Goal: Task Accomplishment & Management: Manage account settings

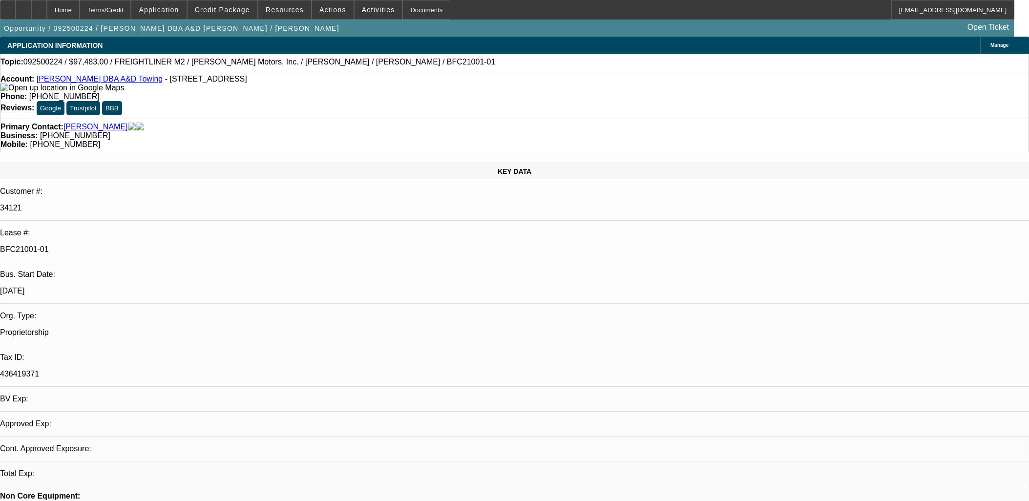
select select "0"
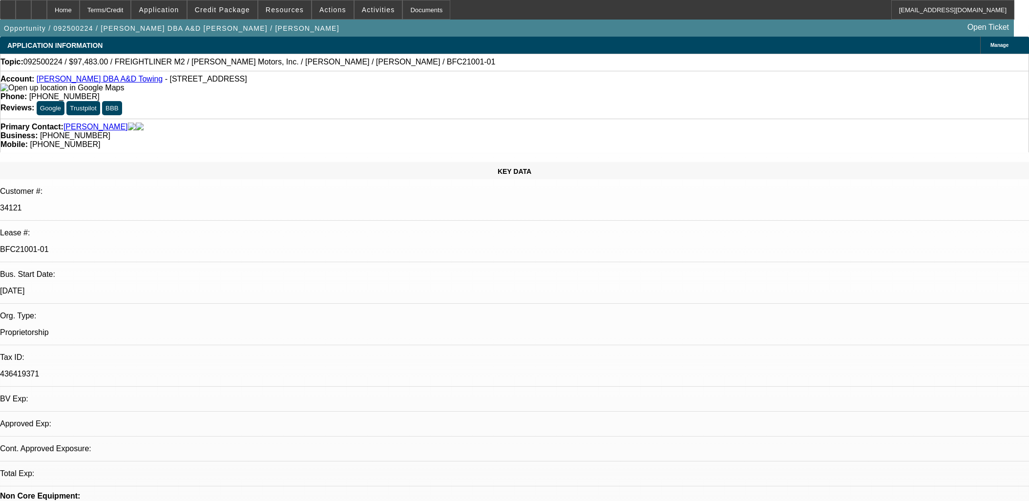
select select "0"
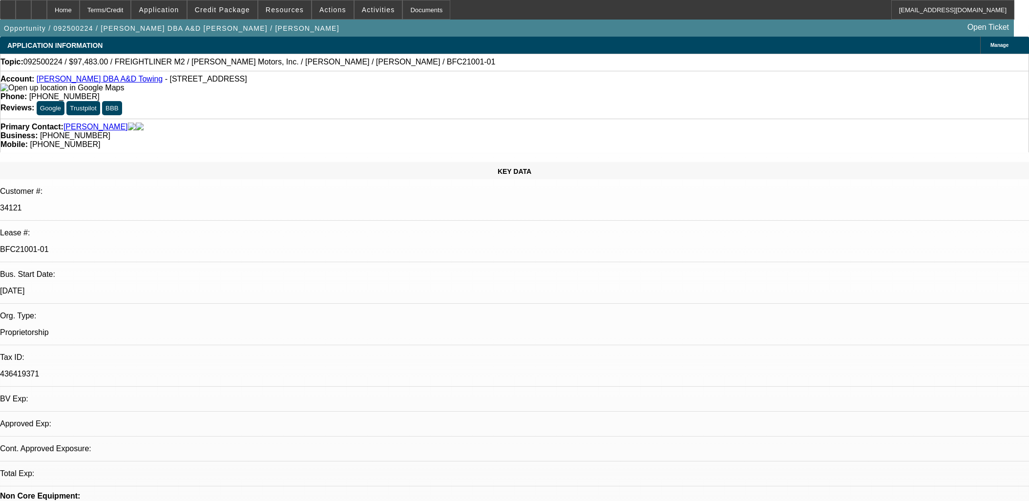
select select "2"
select select "0"
select select "1"
select select "6"
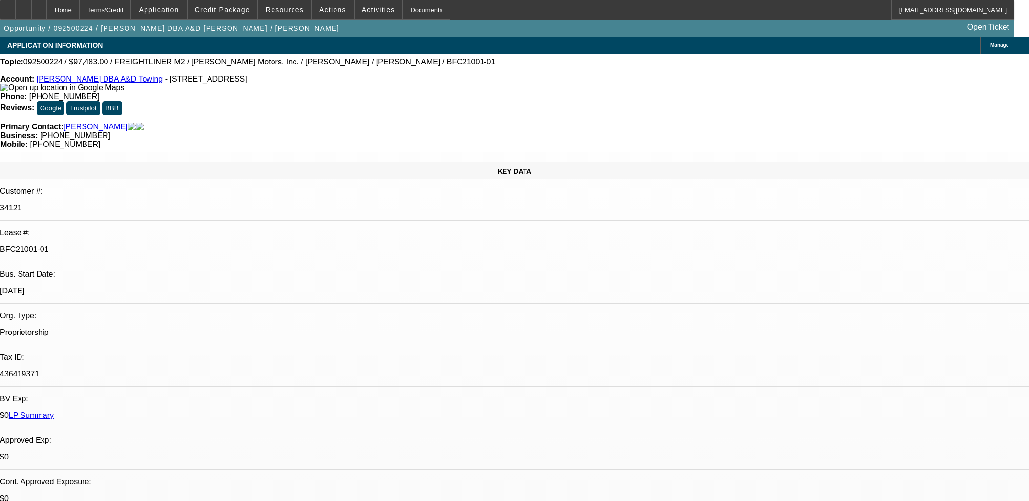
select select "1"
select select "6"
select select "1"
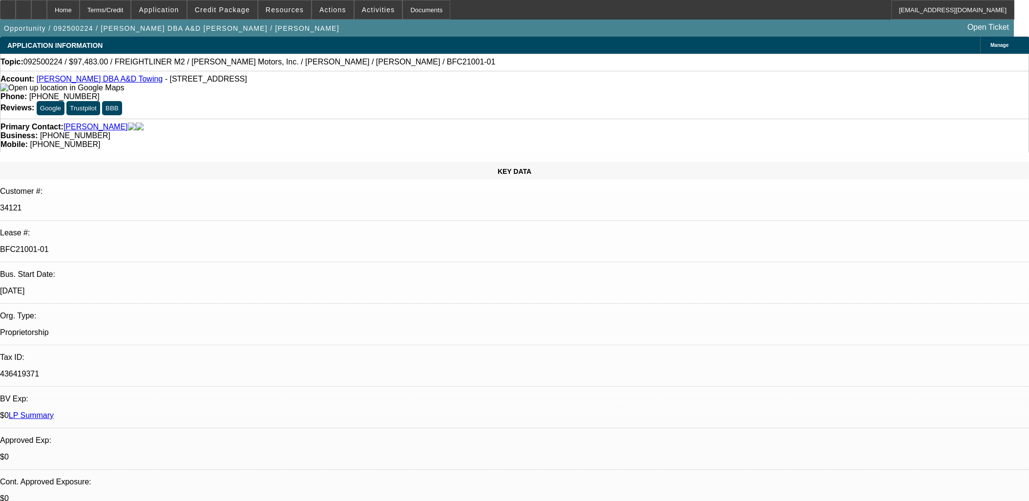
select select "6"
select select "1"
select select "2"
select select "6"
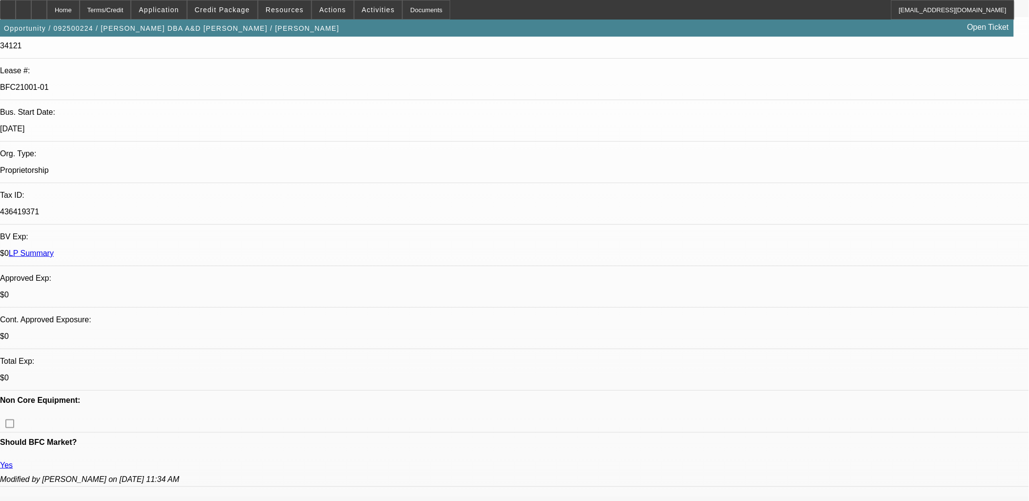
scroll to position [433, 0]
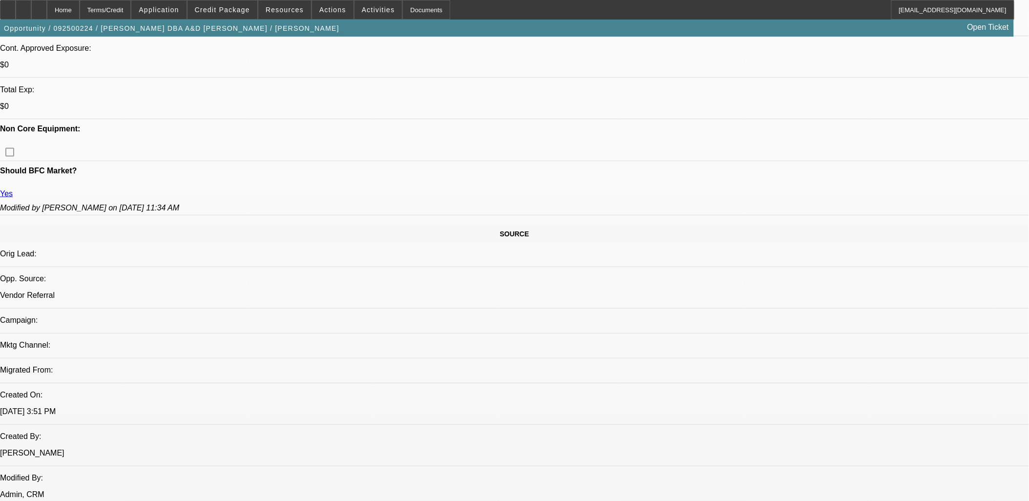
drag, startPoint x: 765, startPoint y: 228, endPoint x: 763, endPoint y: 238, distance: 10.0
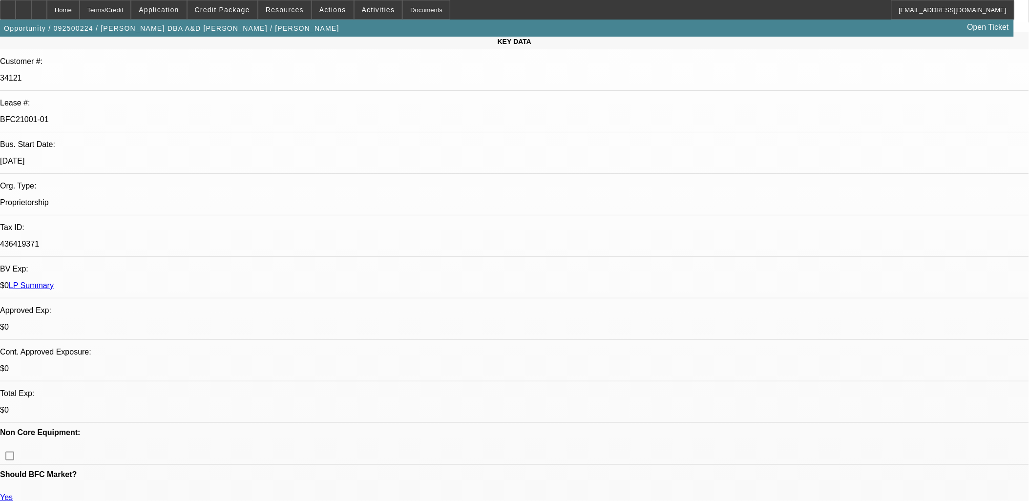
scroll to position [54, 0]
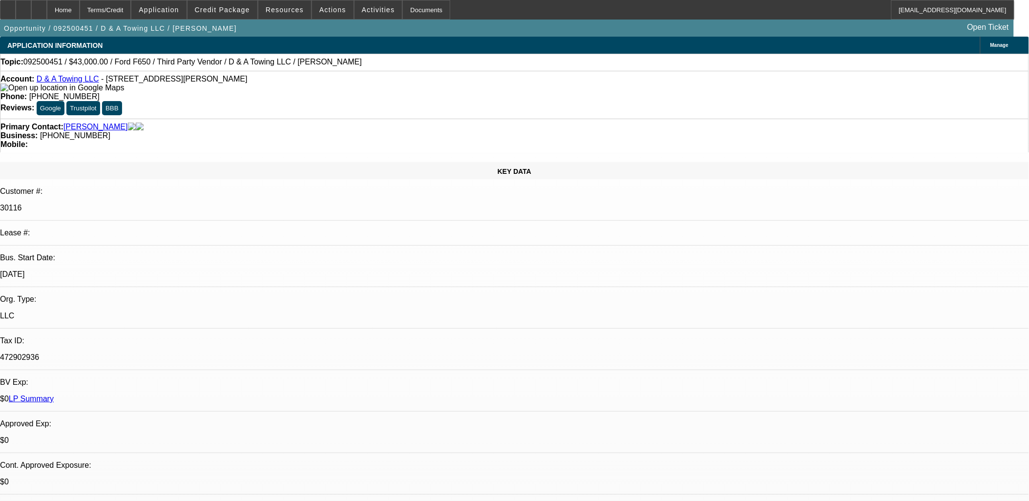
select select "0"
select select "0.1"
select select "0"
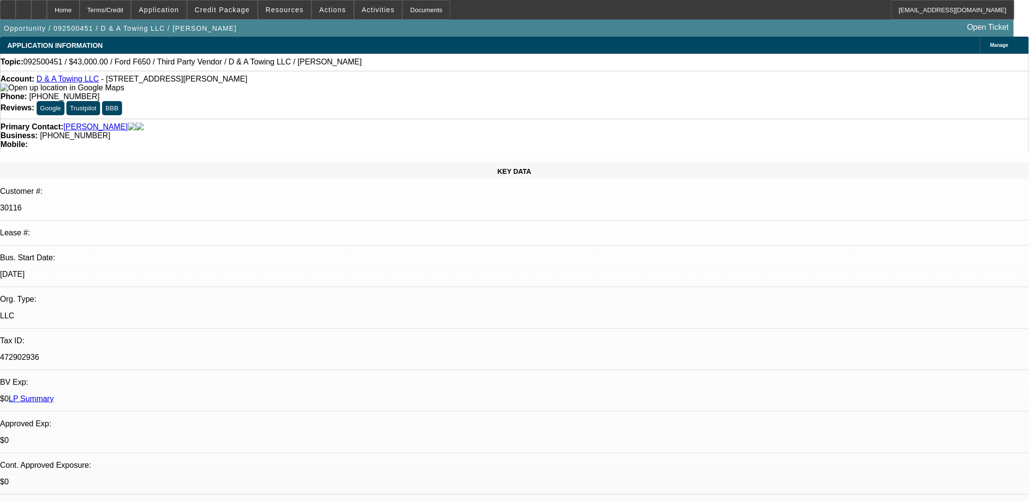
select select "0.1"
select select "0"
select select "0.1"
select select "0"
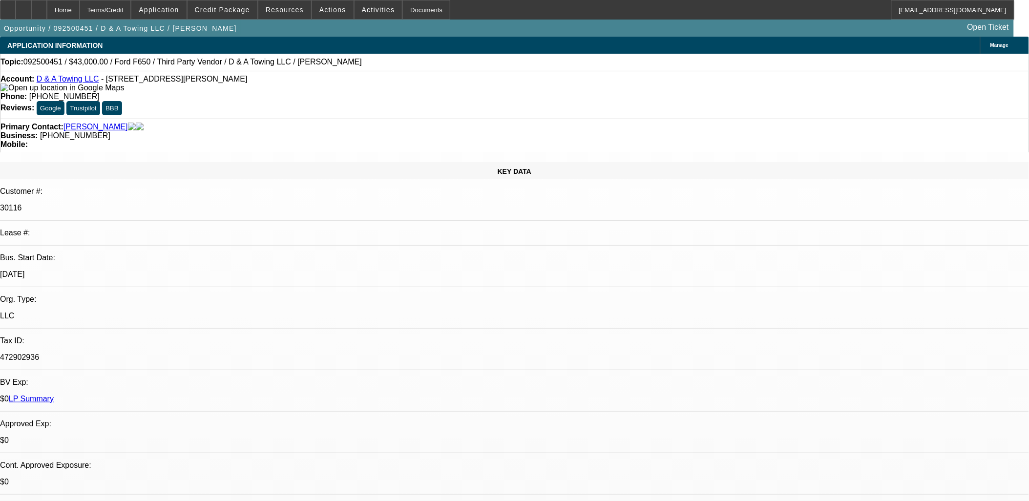
select select "0"
select select "0.1"
select select "1"
select select "3"
select select "4"
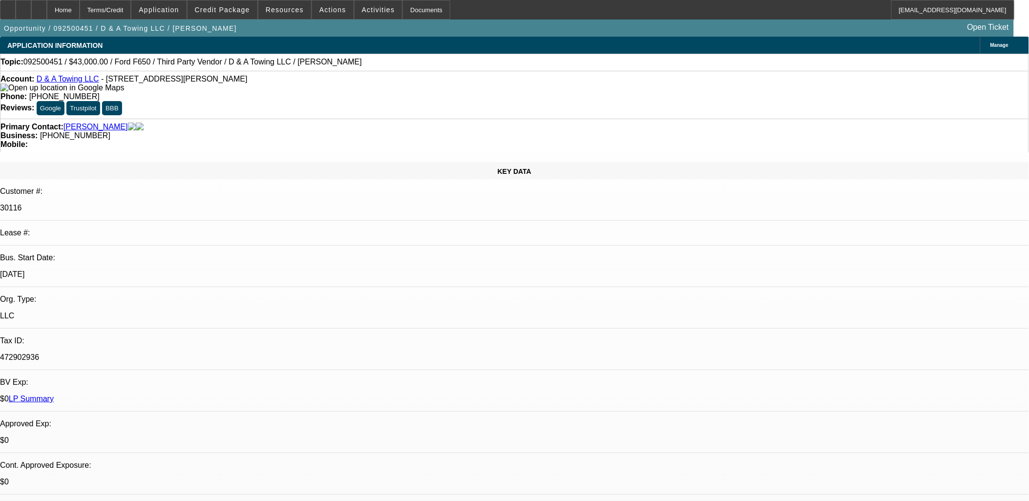
select select "1"
select select "3"
select select "4"
select select "1"
select select "3"
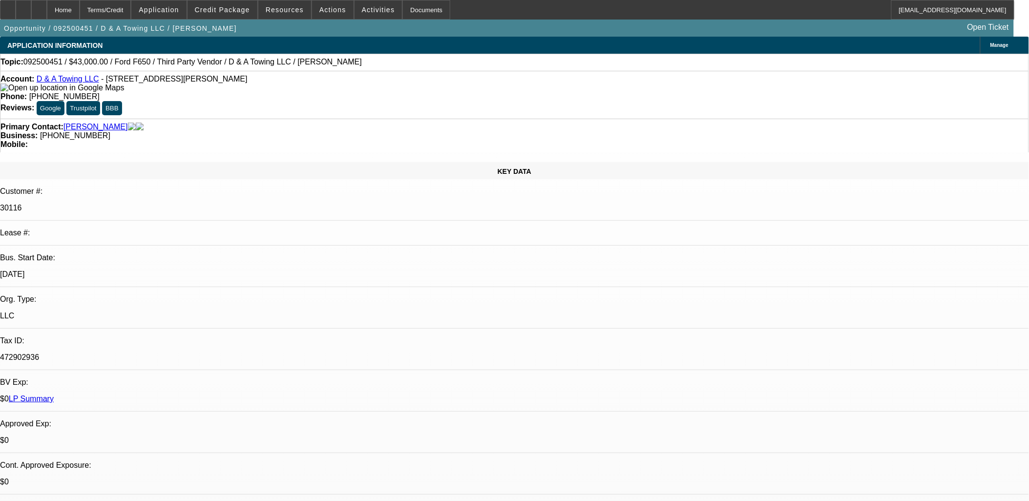
select select "4"
select select "1"
select select "3"
select select "4"
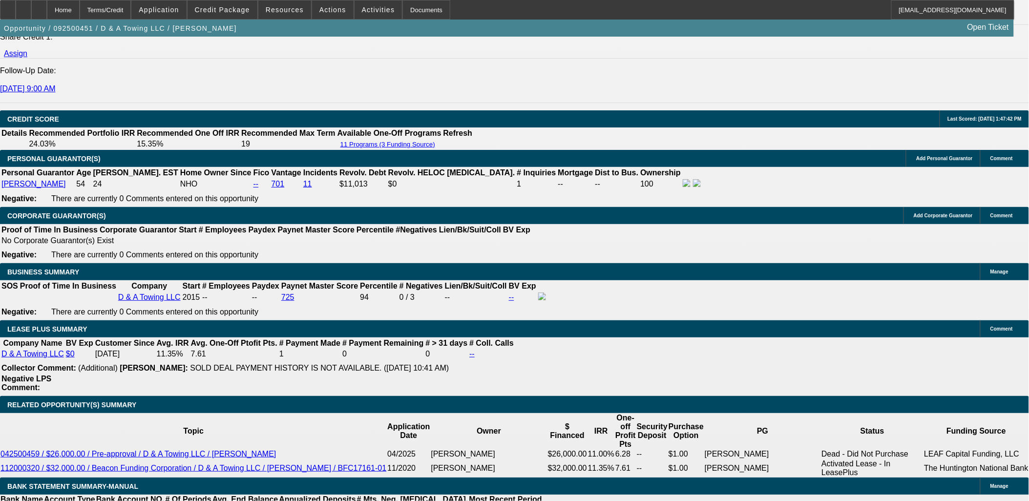
scroll to position [2353, 0]
drag, startPoint x: 784, startPoint y: 189, endPoint x: 788, endPoint y: 178, distance: 11.7
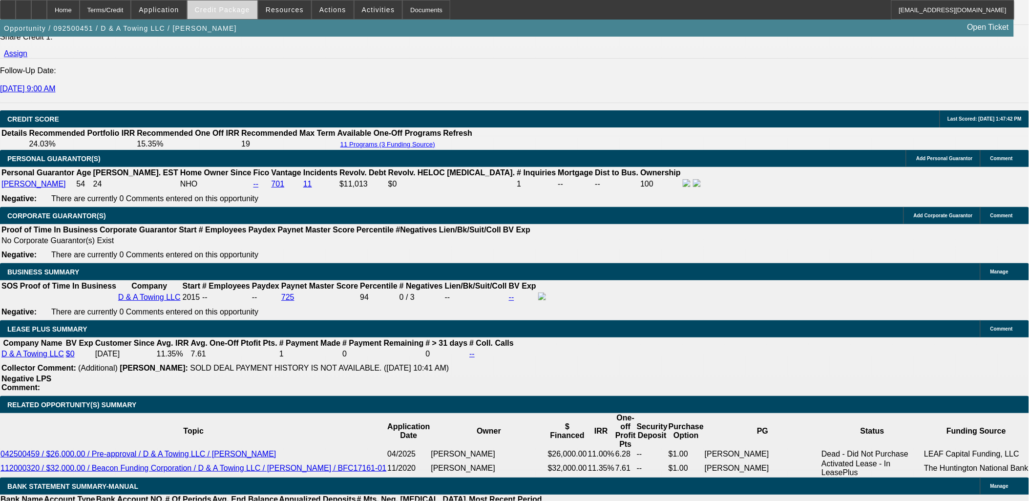
click at [215, 8] on span "Credit Package" at bounding box center [222, 10] width 55 height 8
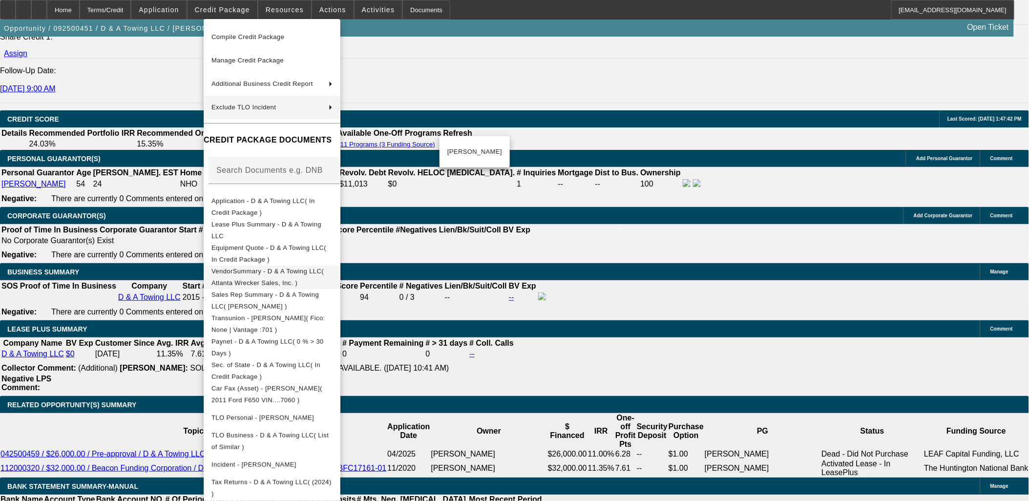
scroll to position [99, 0]
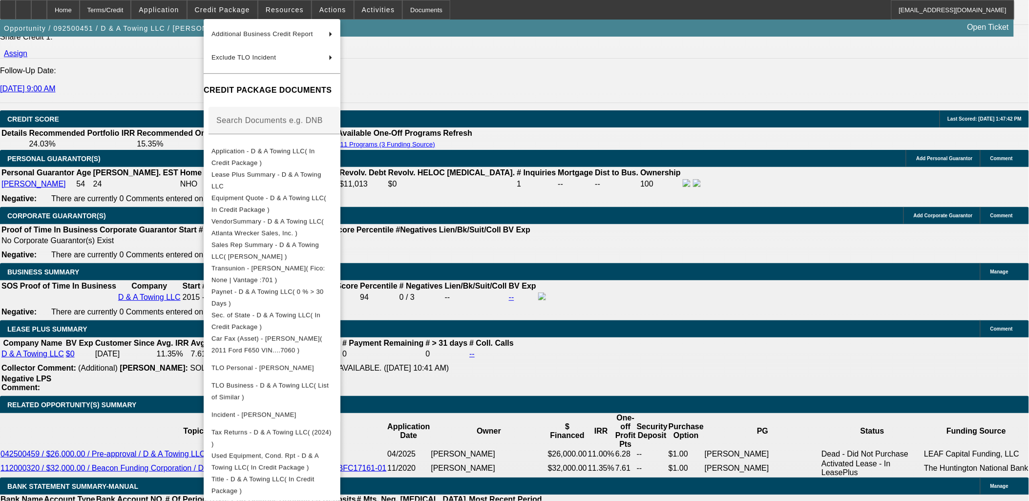
click at [89, 227] on div at bounding box center [514, 250] width 1029 height 501
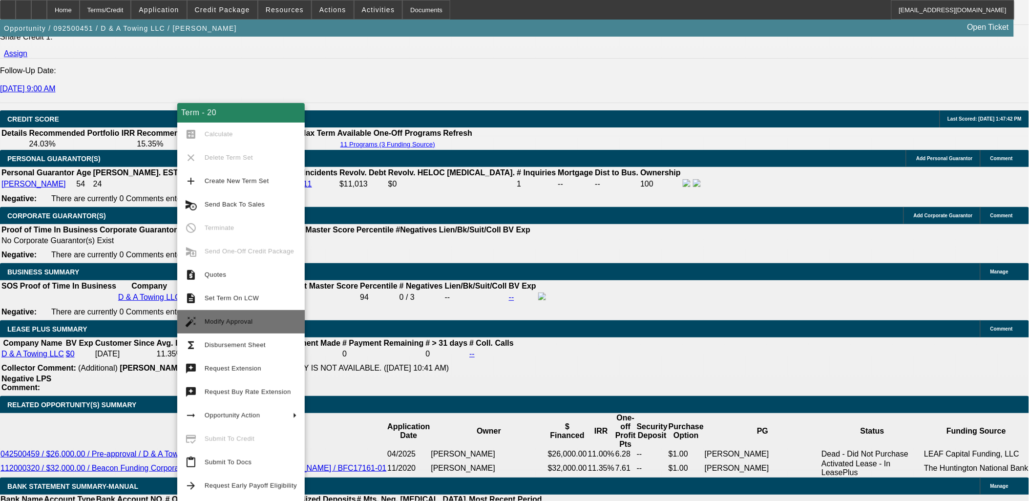
click at [256, 316] on span "Modify Approval" at bounding box center [251, 322] width 92 height 12
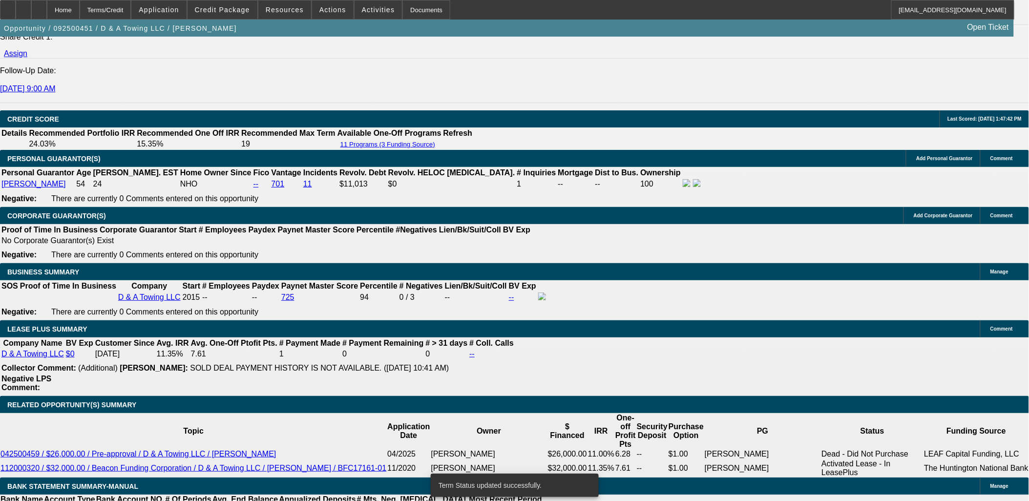
select select "0"
select select "3"
select select "0.1"
select select "4"
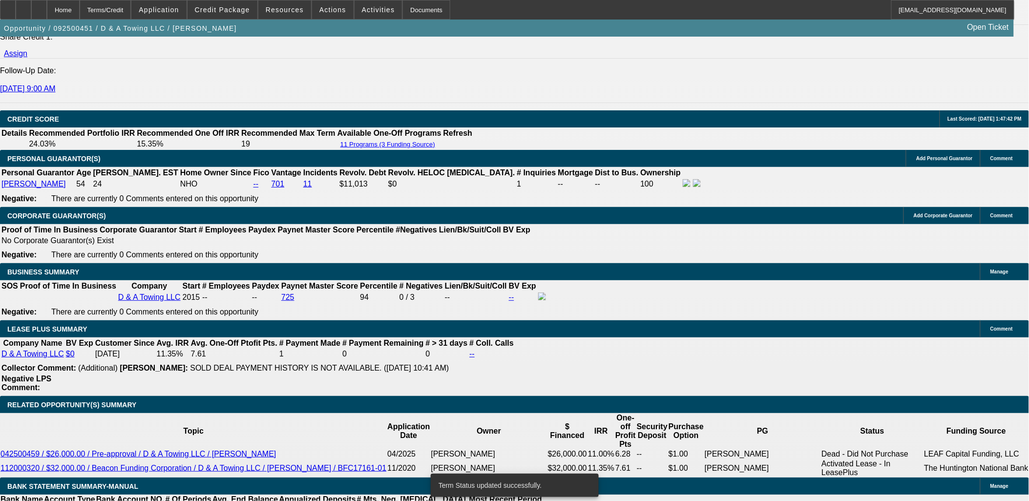
select select "0"
select select "3"
select select "0.1"
select select "4"
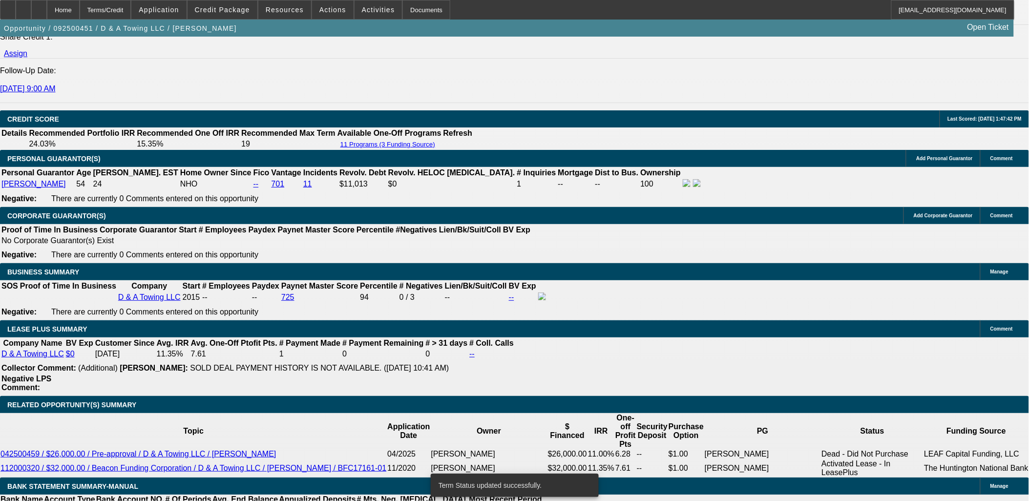
select select "0"
select select "3"
select select "0.1"
select select "4"
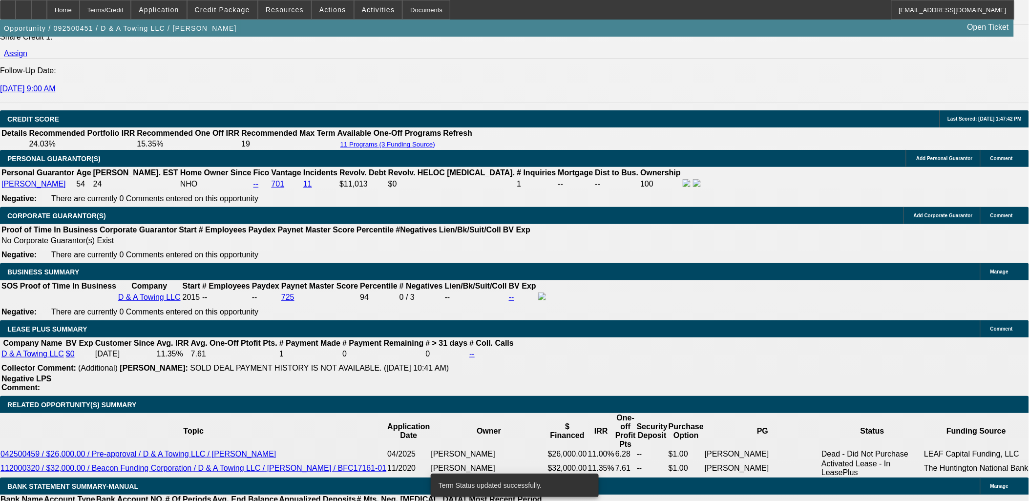
select select "0"
select select "3"
select select "0.1"
select select "4"
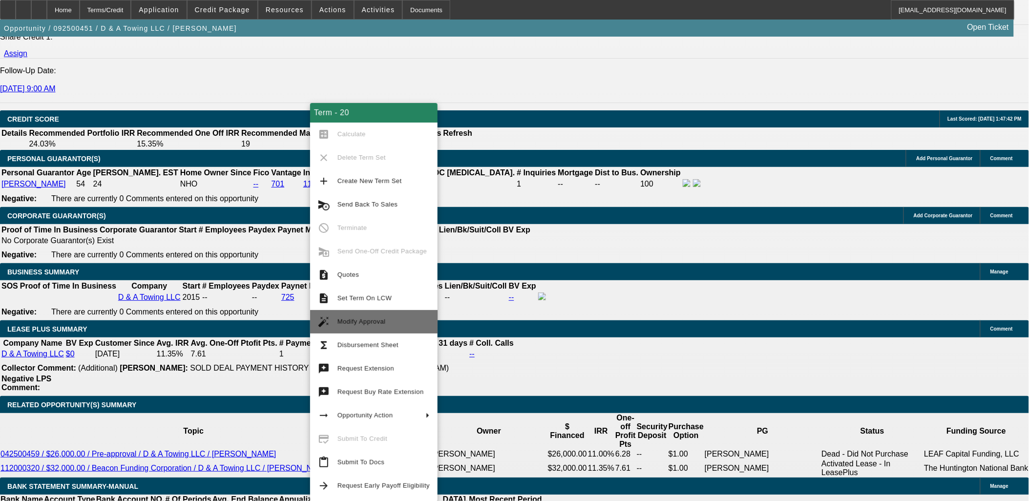
click at [377, 326] on span "Modify Approval" at bounding box center [383, 322] width 92 height 12
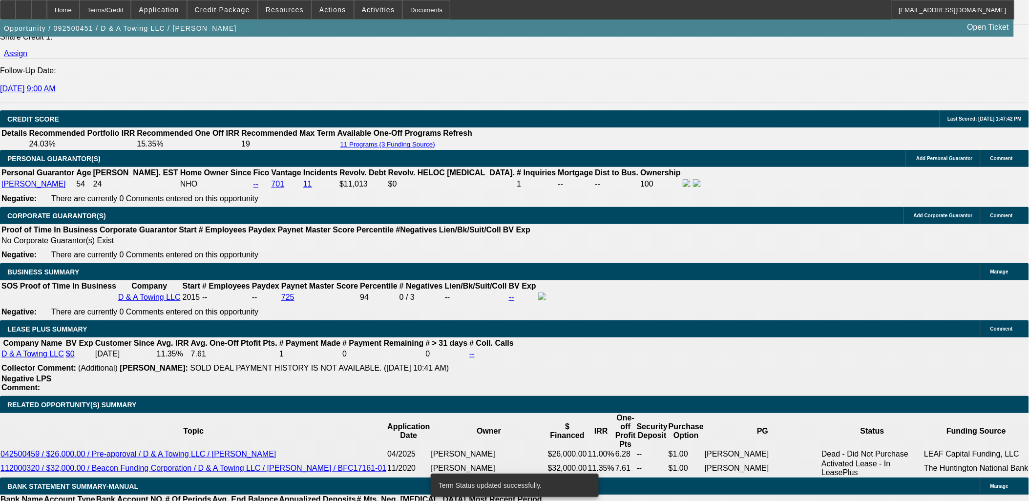
select select "0"
select select "3"
select select "0.1"
select select "4"
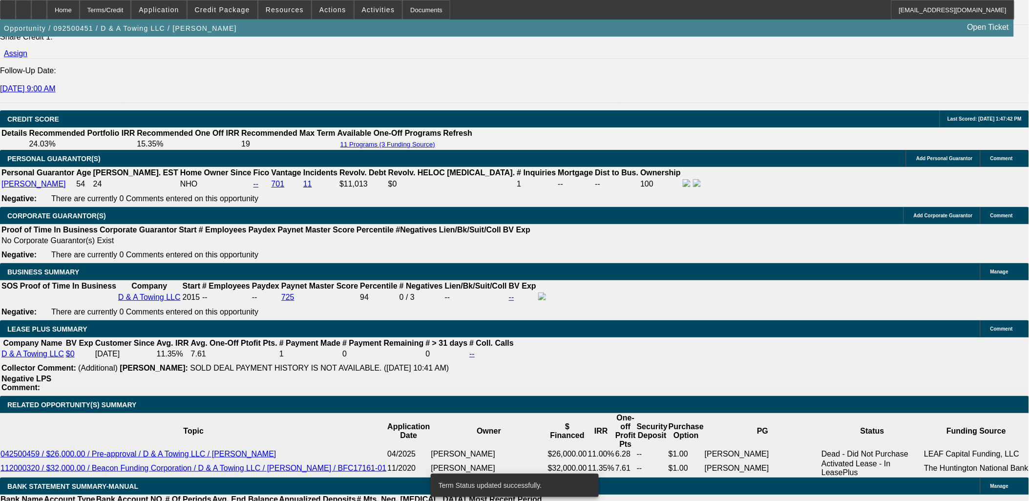
select select "0"
select select "3"
select select "0.1"
select select "4"
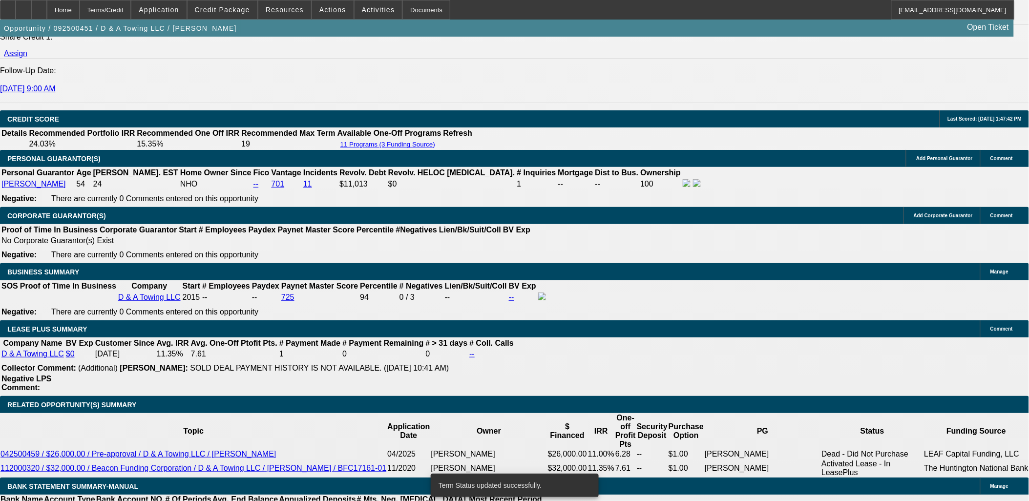
select select "0"
select select "3"
select select "0.1"
select select "4"
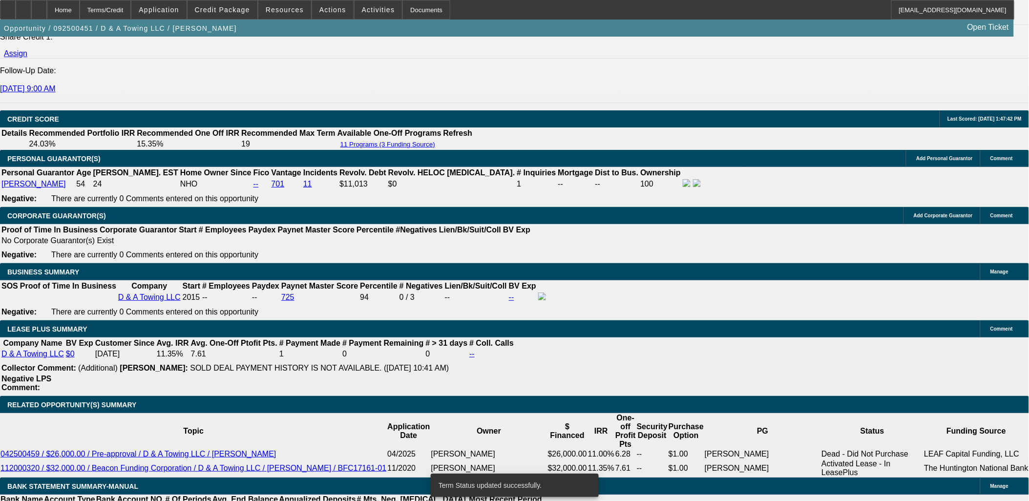
select select "0"
select select "3"
select select "0.1"
select select "4"
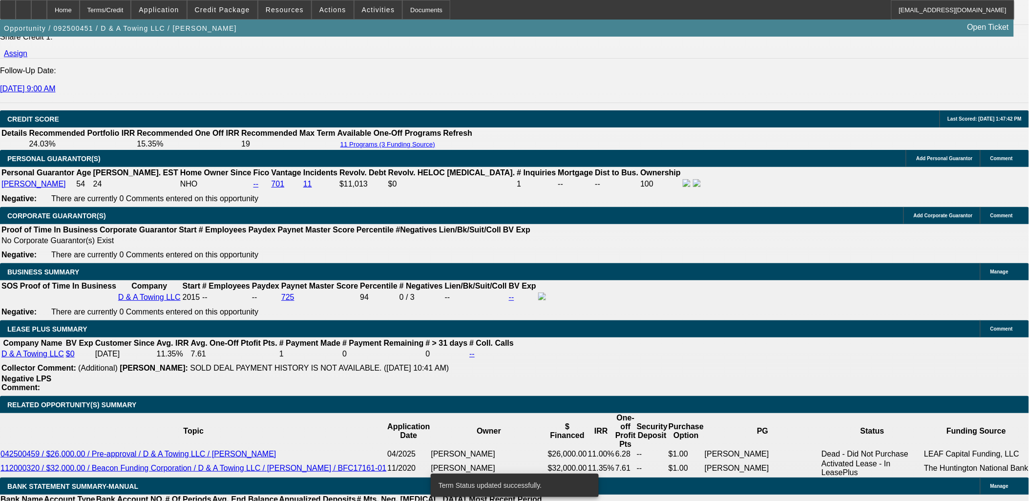
select select "0.2"
type input "$8,600.00"
type input "UNKNOWN"
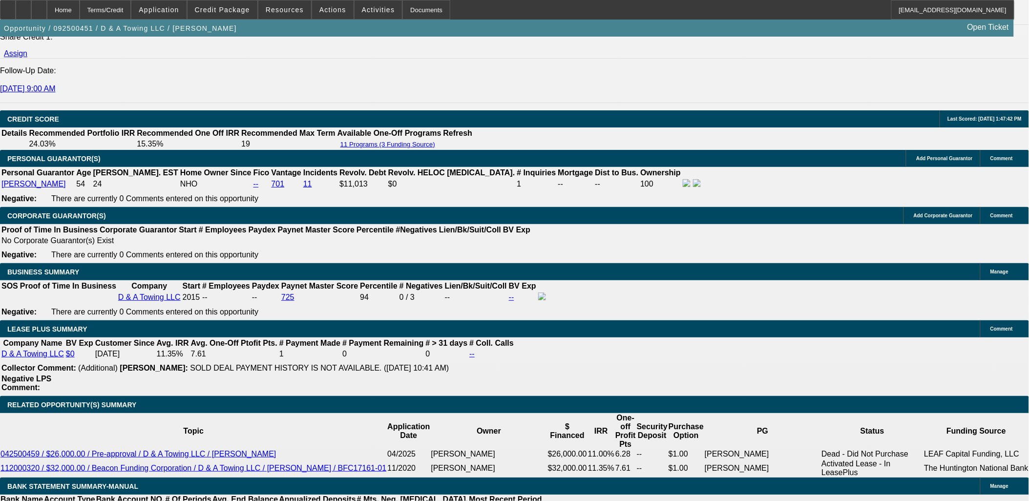
select select "17"
type input "1629.13"
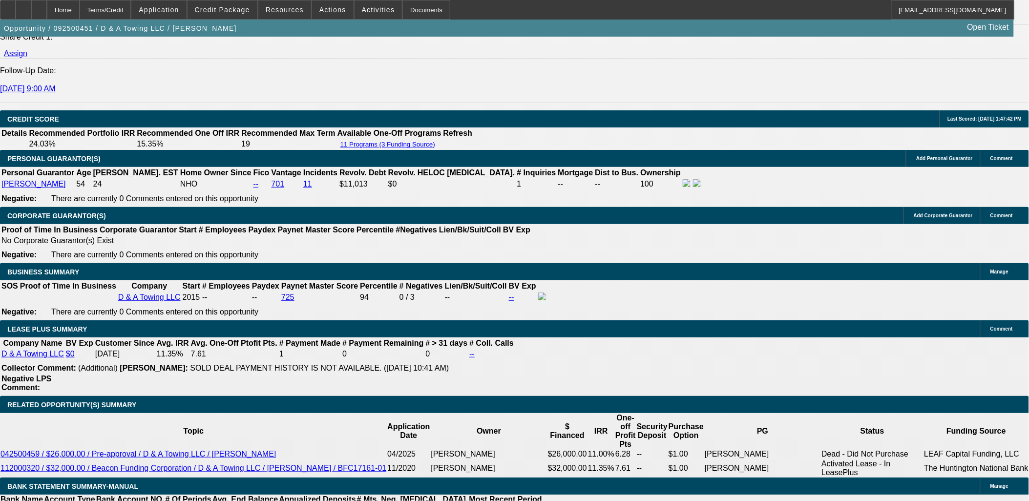
type input "10.2"
type input "$1,629.13"
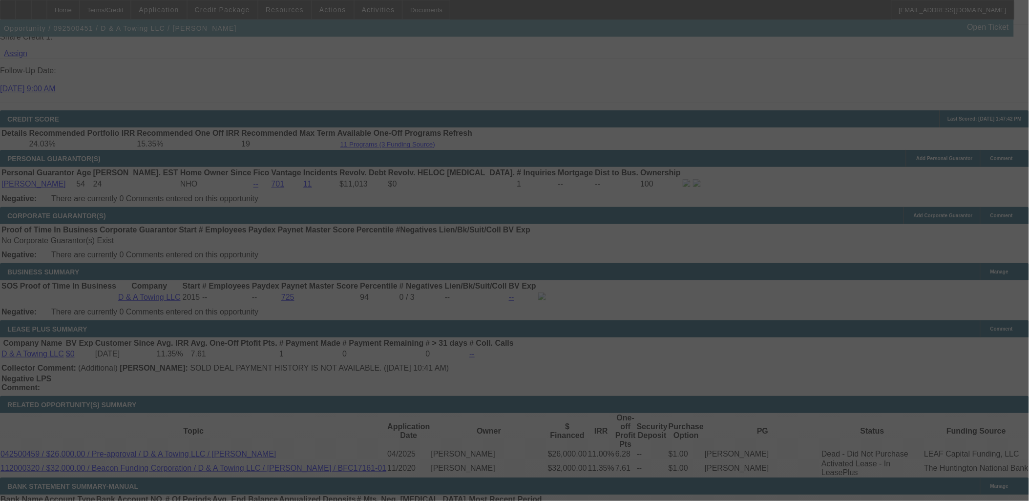
select select "0"
select select "3"
select select "0.2"
select select "17"
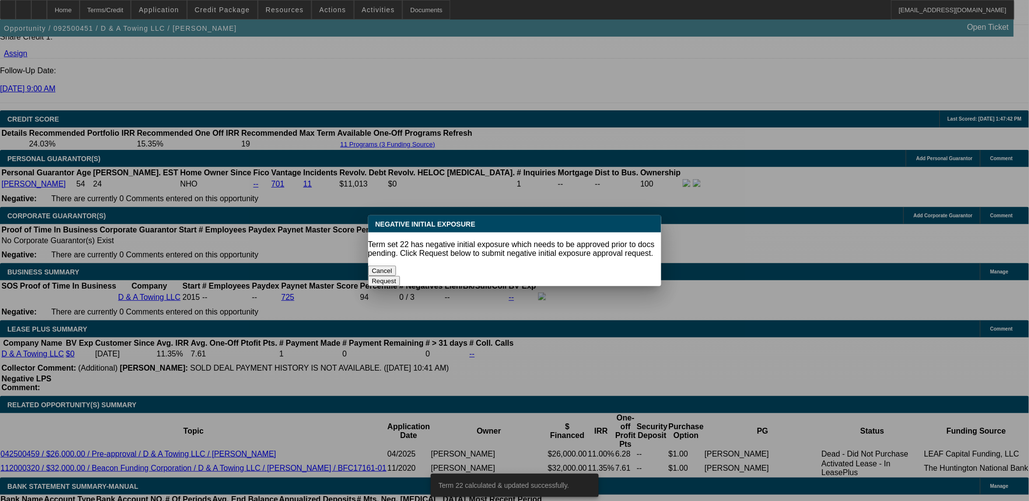
scroll to position [0, 0]
click at [396, 266] on button "Cancel" at bounding box center [382, 271] width 28 height 10
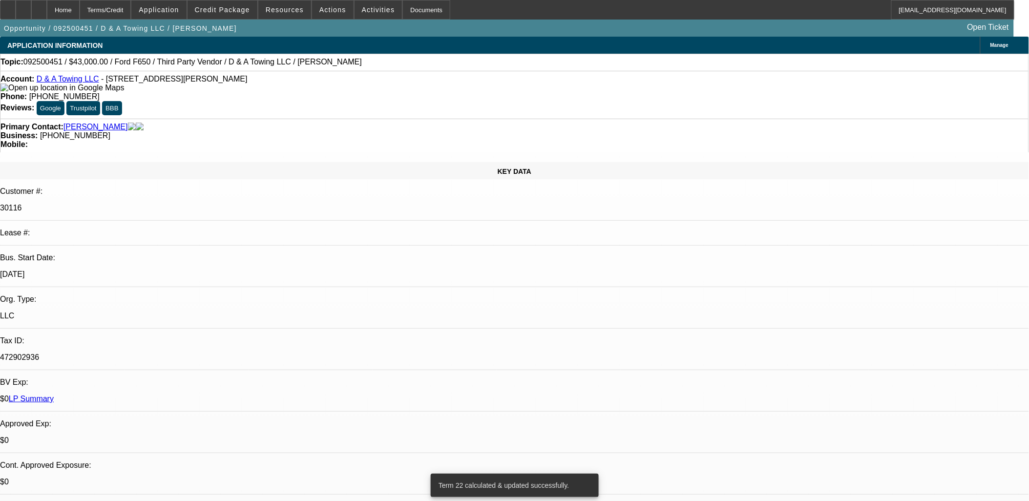
scroll to position [1358, 0]
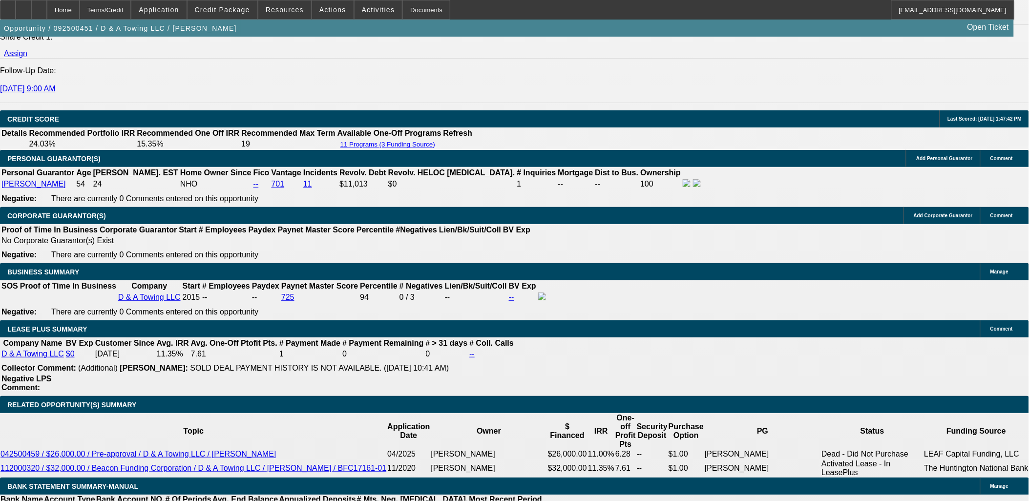
drag, startPoint x: 174, startPoint y: 309, endPoint x: 198, endPoint y: 302, distance: 25.3
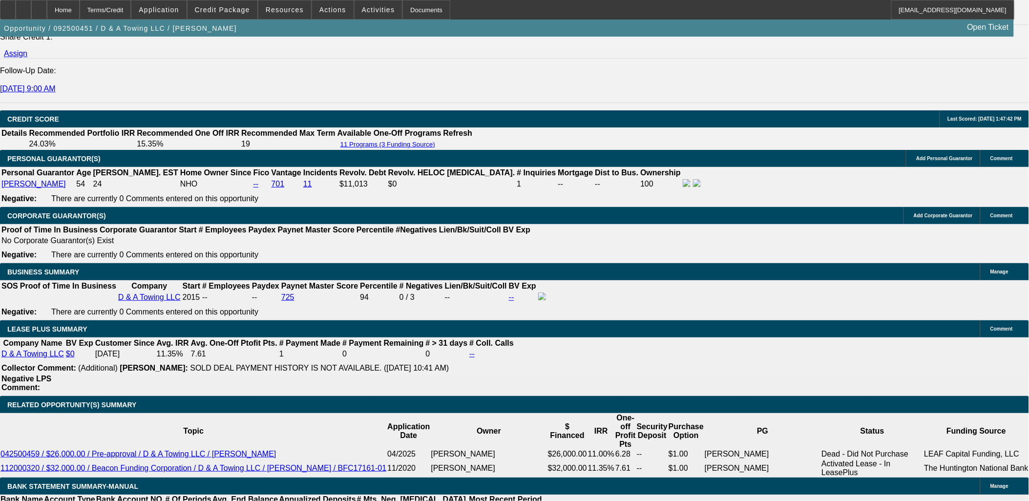
type input "$1,650.00"
type input "UNKNOWN"
type input "11.2"
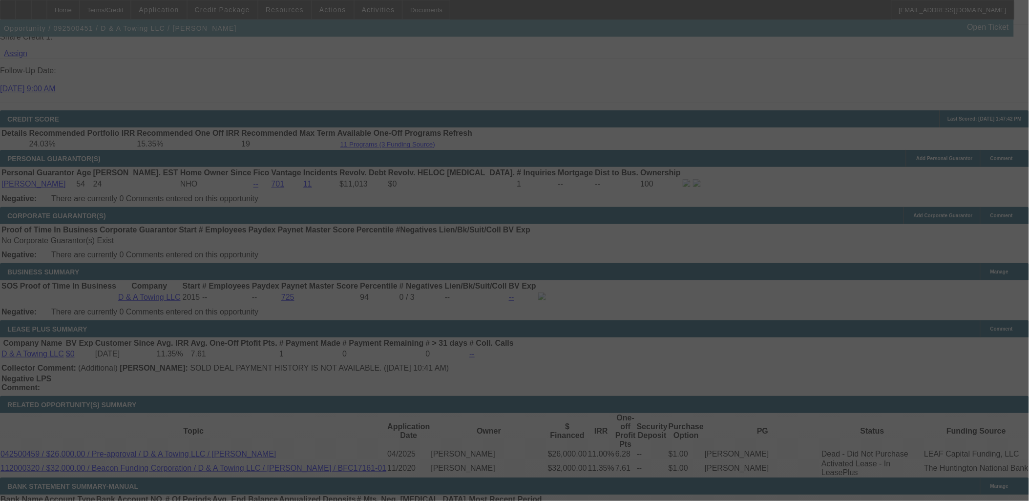
select select "0"
select select "3"
select select "0.2"
select select "17"
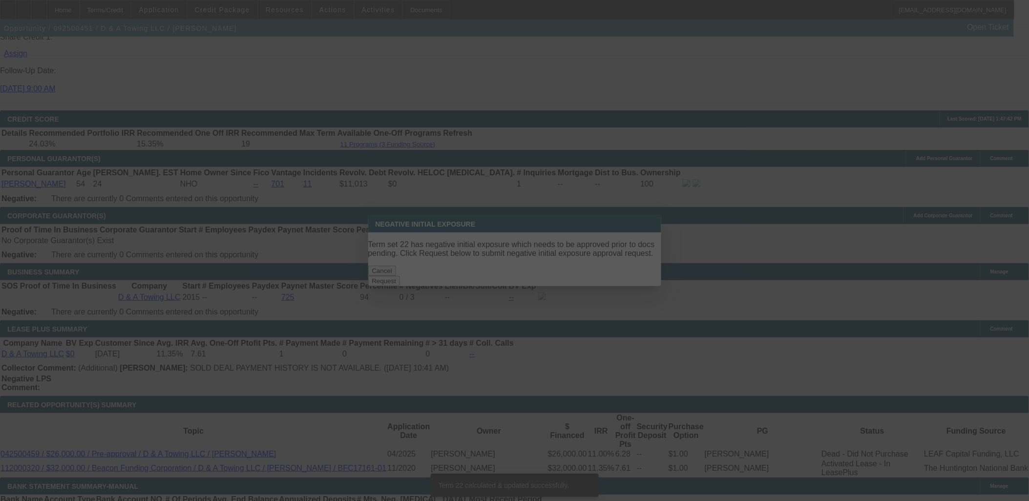
scroll to position [0, 0]
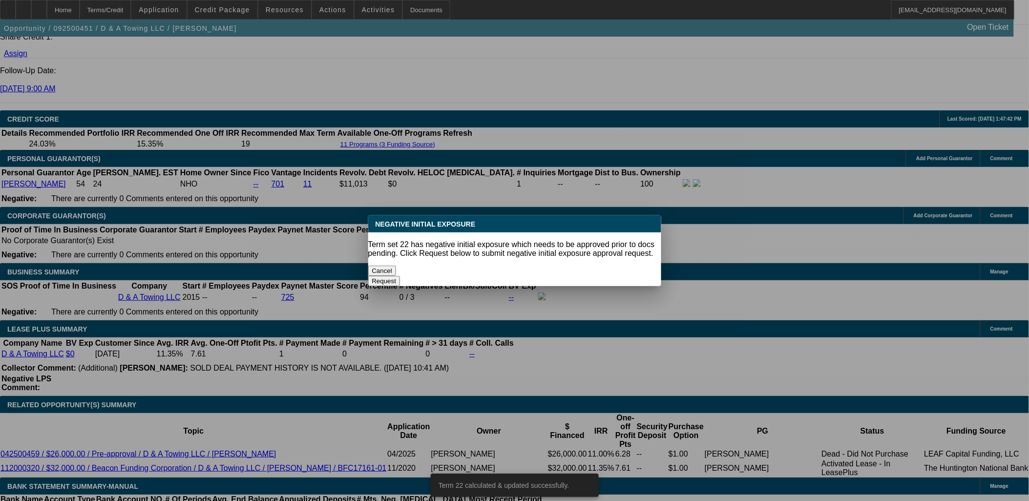
click at [396, 266] on button "Cancel" at bounding box center [382, 271] width 28 height 10
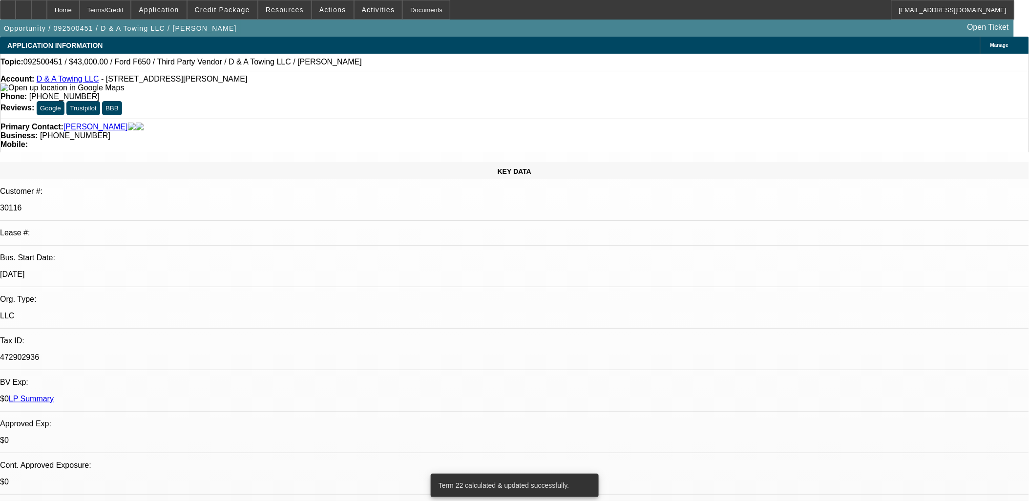
scroll to position [1358, 0]
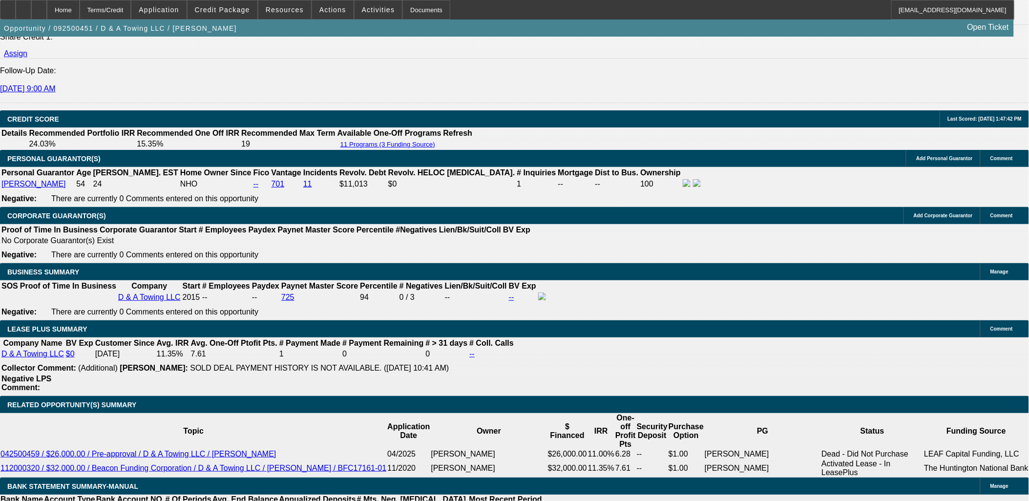
type input "UNKNOWN"
type input "14.2"
type input "$1,711.15"
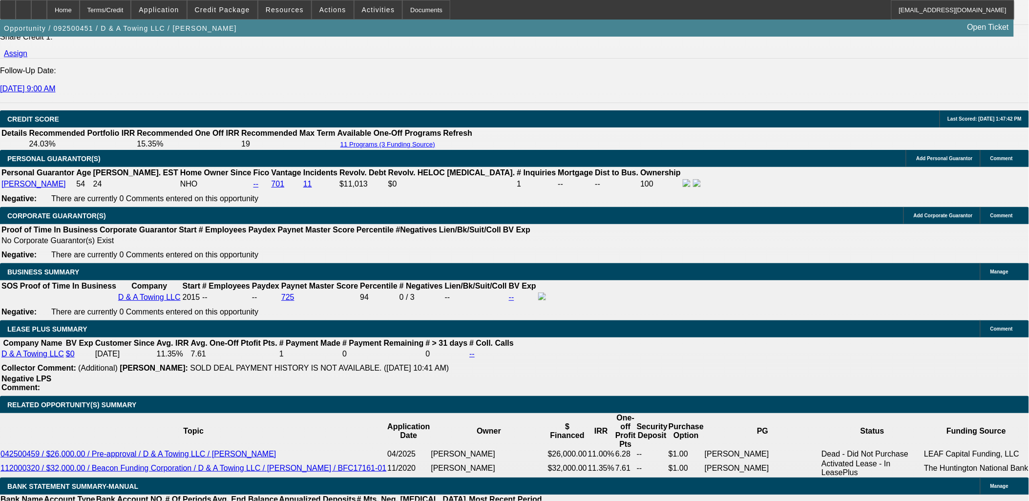
type input "10.2"
type input "$1,629.89"
type input "10.2"
drag, startPoint x: 188, startPoint y: 211, endPoint x: 176, endPoint y: 164, distance: 48.8
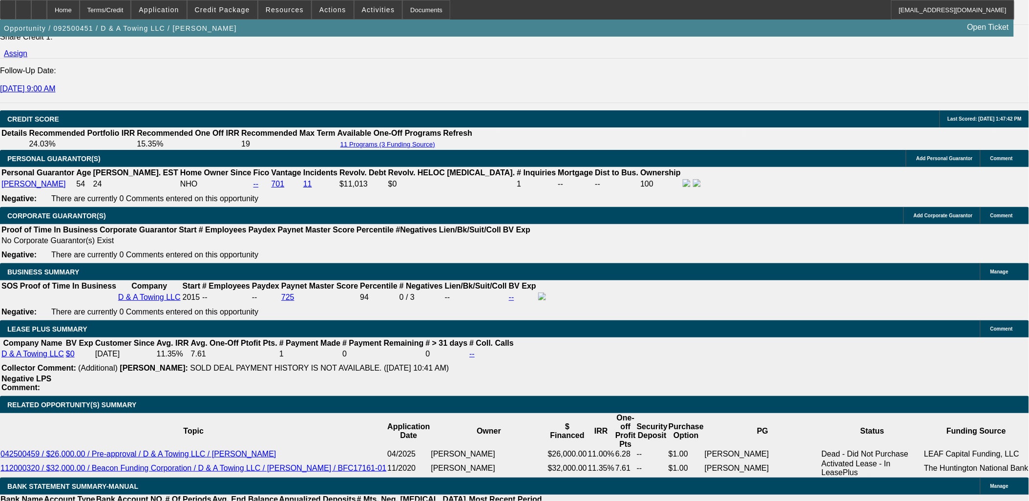
type input "1624.89"
type input "9.9"
type input "$1,624.89"
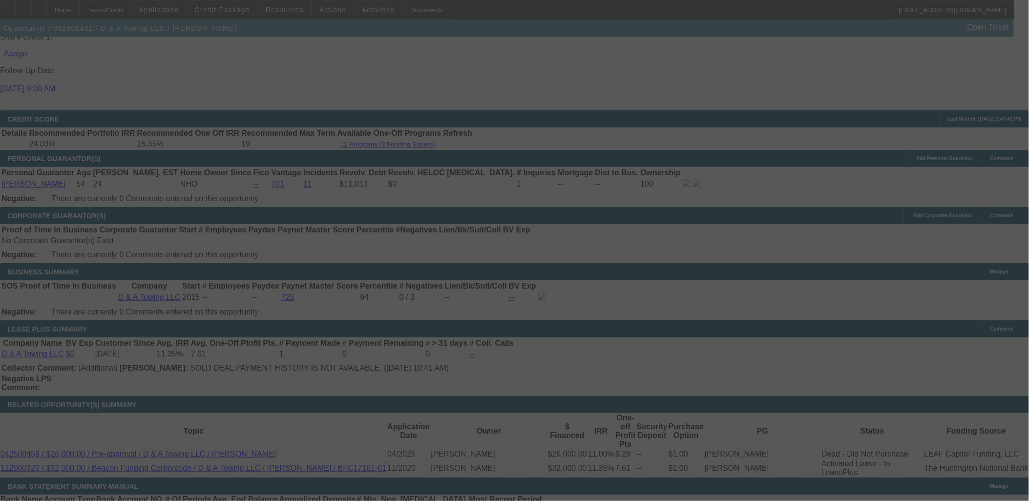
select select "0"
select select "3"
select select "0.2"
select select "17"
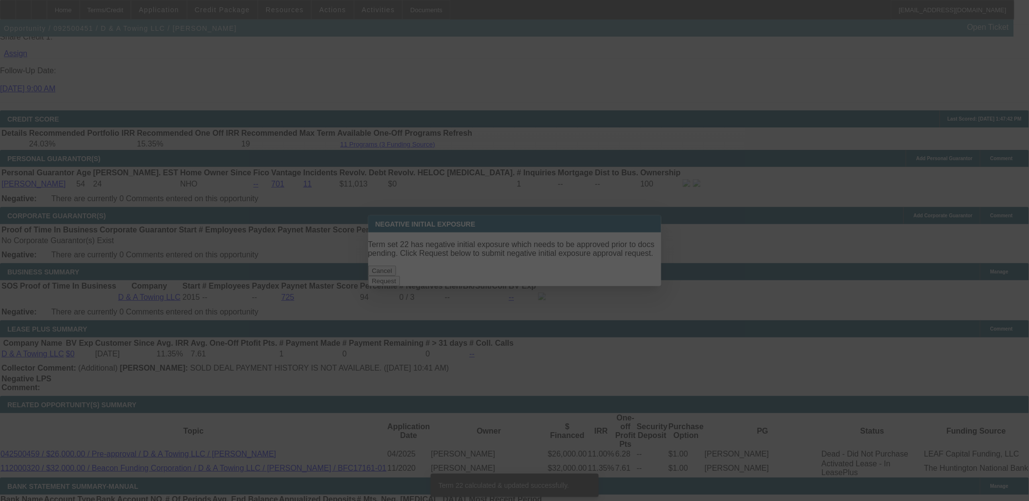
scroll to position [0, 0]
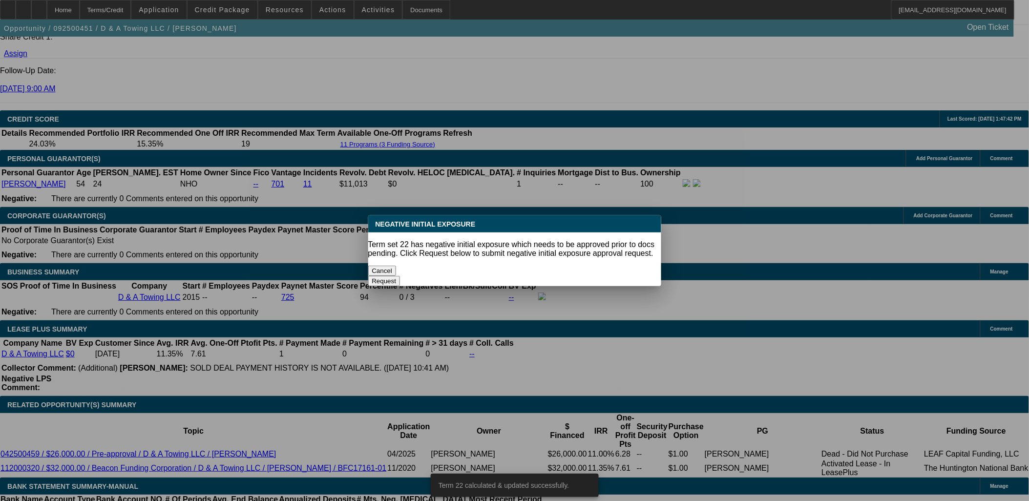
click at [461, 274] on div "Cancel" at bounding box center [514, 271] width 293 height 10
click at [396, 266] on button "Cancel" at bounding box center [382, 271] width 28 height 10
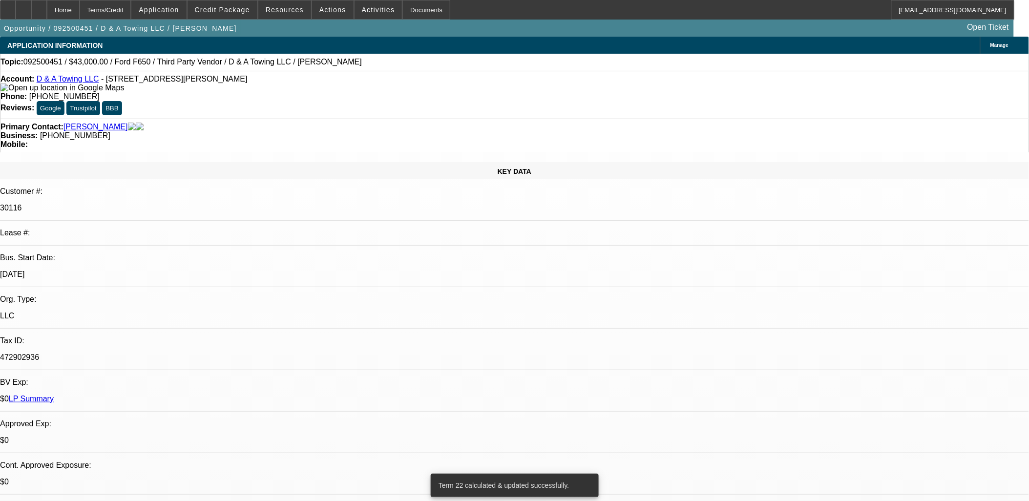
scroll to position [1358, 0]
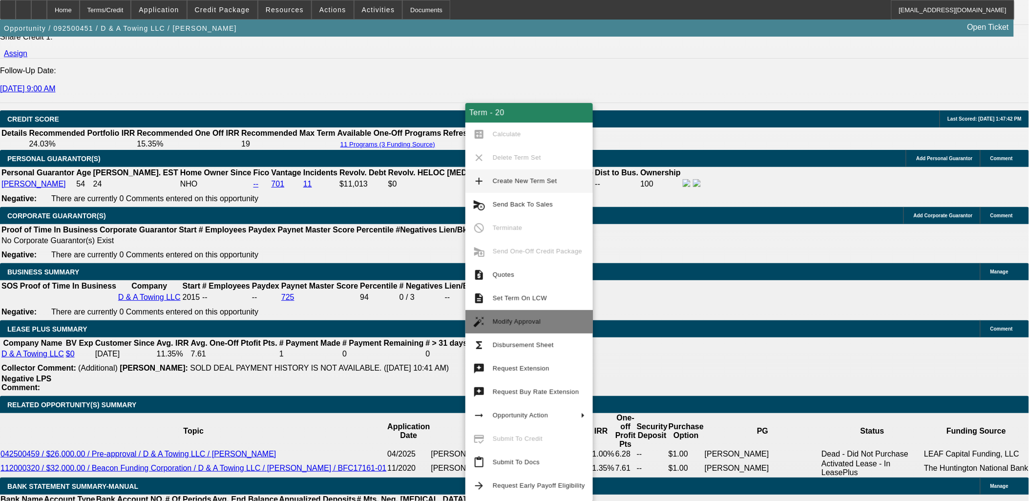
click at [487, 318] on button "auto_fix_high Modify Approval" at bounding box center [528, 321] width 127 height 23
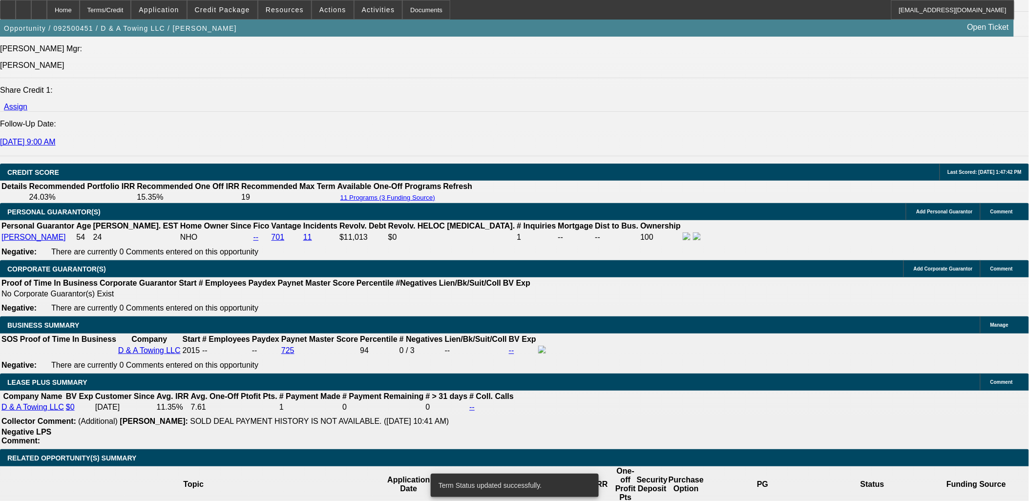
scroll to position [1303, 0]
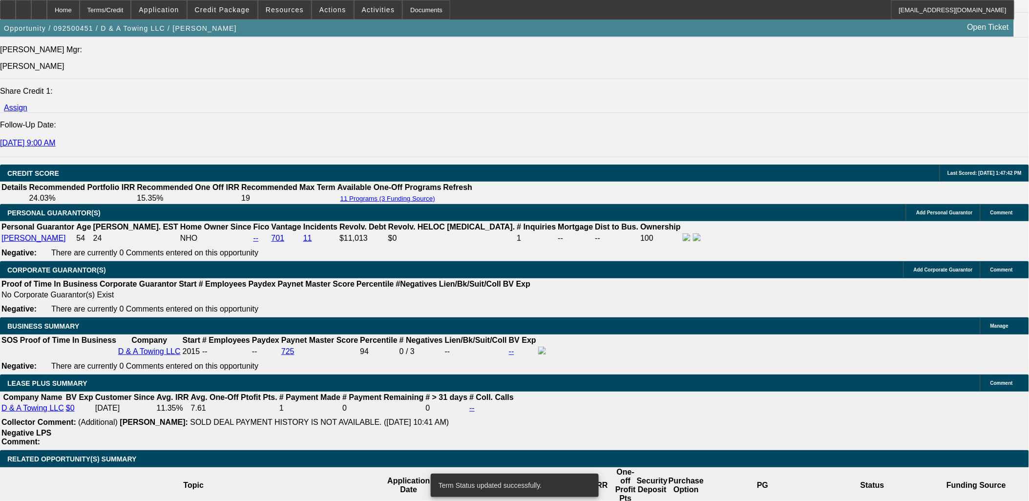
select select "0"
select select "3"
select select "0.1"
select select "4"
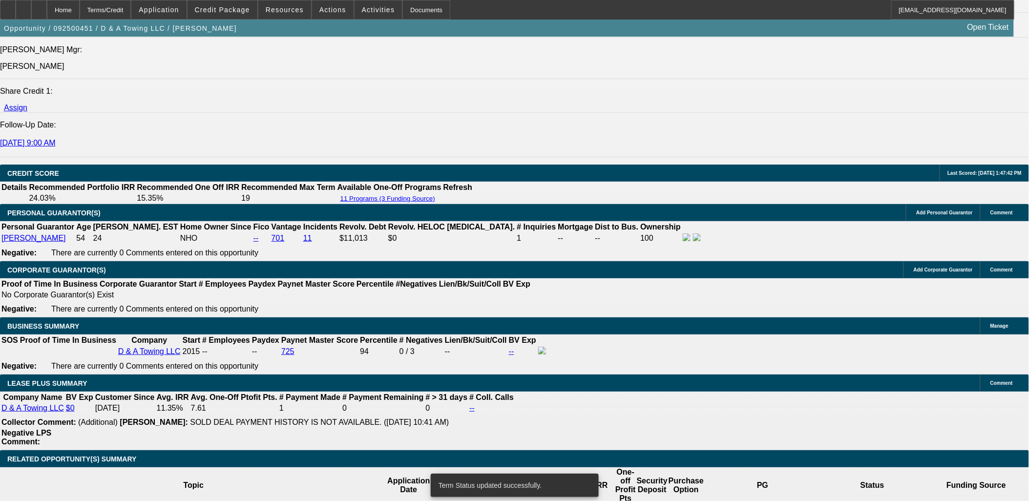
select select "0"
select select "3"
select select "0.2"
select select "17"
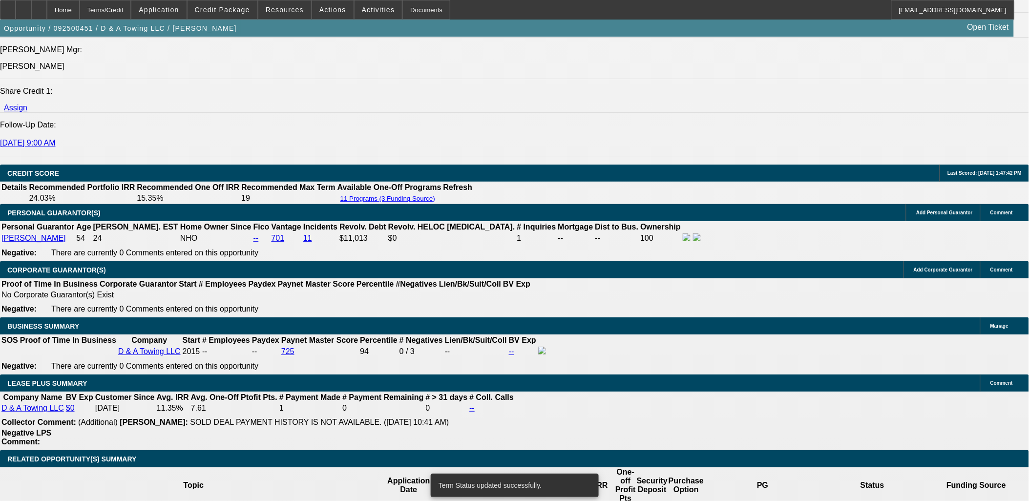
select select "0"
select select "3"
select select "0.1"
select select "4"
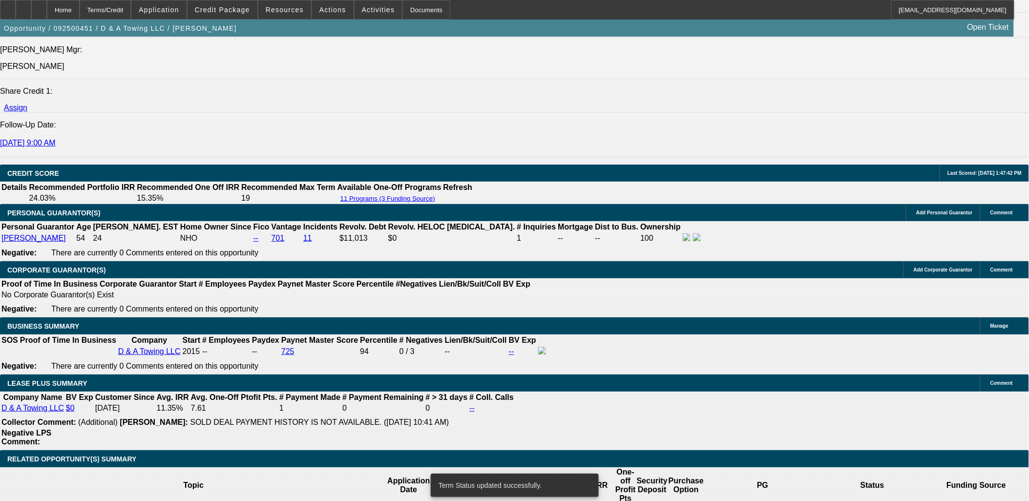
select select "0"
select select "3"
select select "0.1"
select select "4"
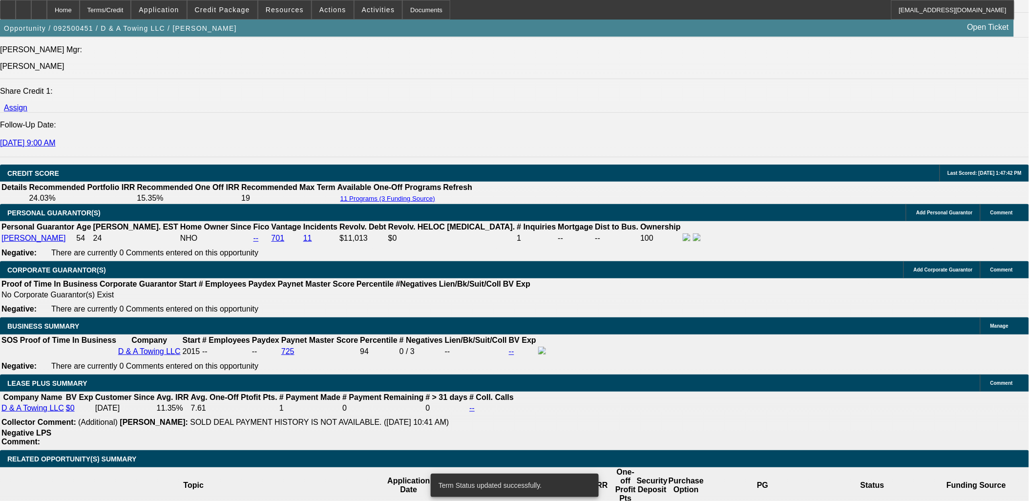
select select "0"
select select "3"
select select "0.1"
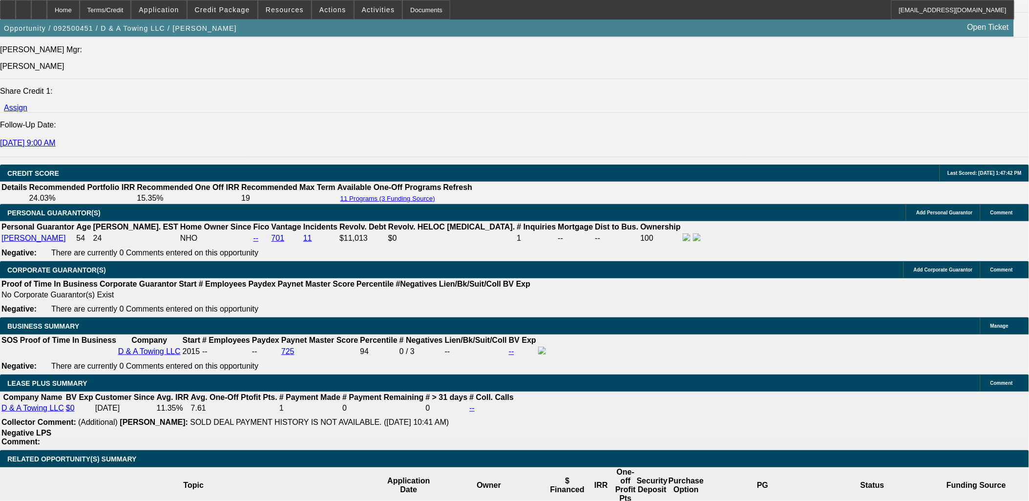
select select "4"
select select "0"
select select "3"
select select "0.1"
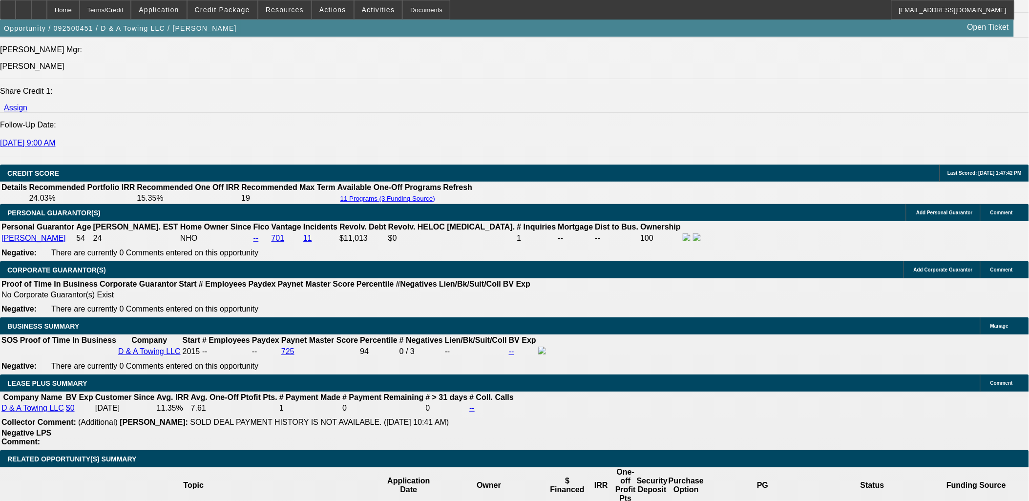
select select "4"
select select "0"
select select "3"
select select "0.1"
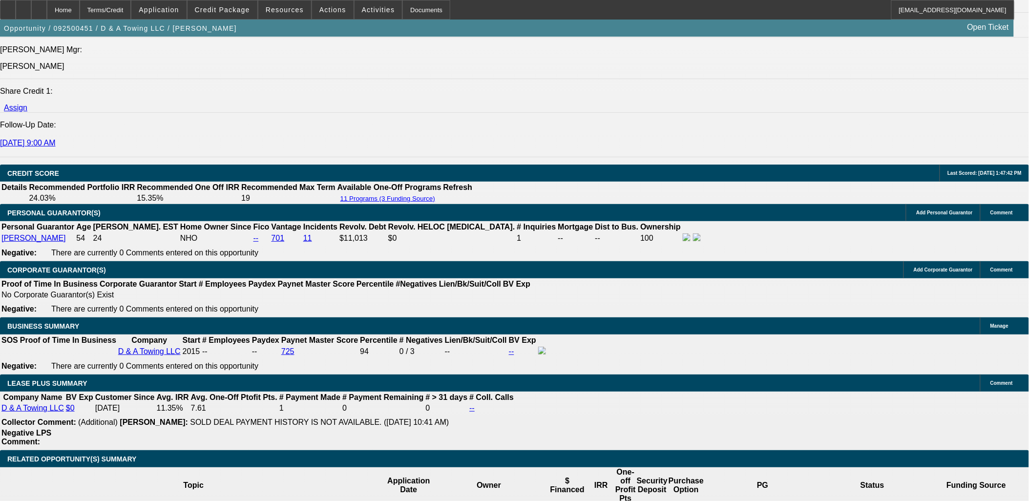
select select "4"
select select "0"
select select "3"
select select "0.1"
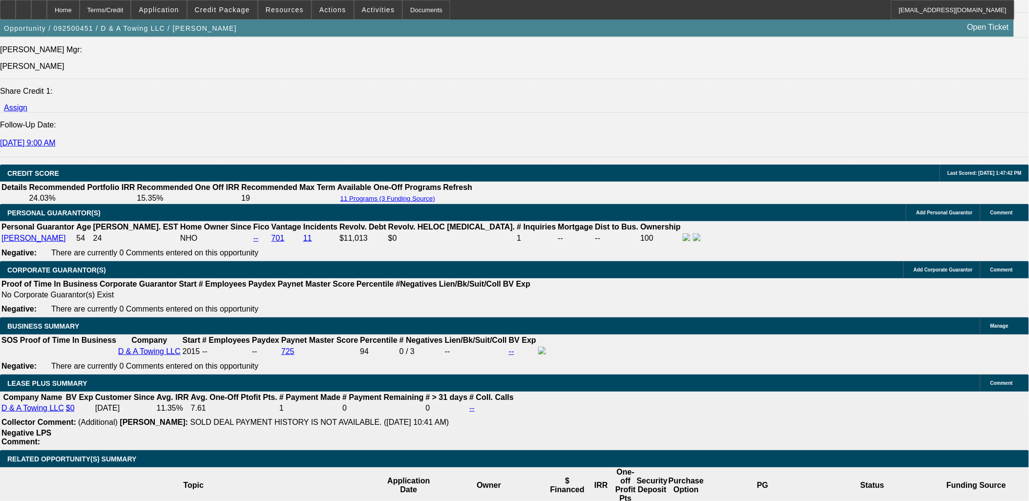
select select "4"
select select "0"
select select "3"
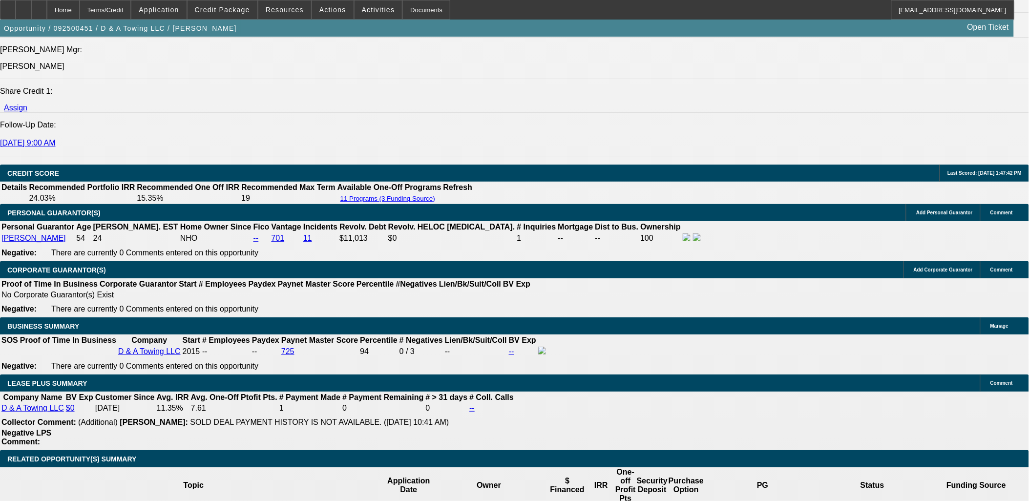
select select "0.1"
select select "4"
select select "0"
select select "3"
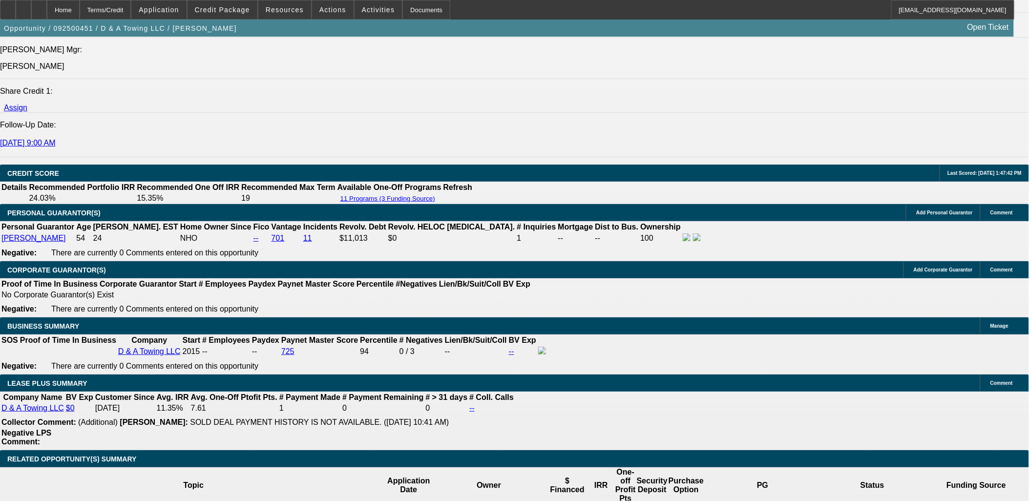
select select "0.2"
select select "17"
select select "0"
select select "3"
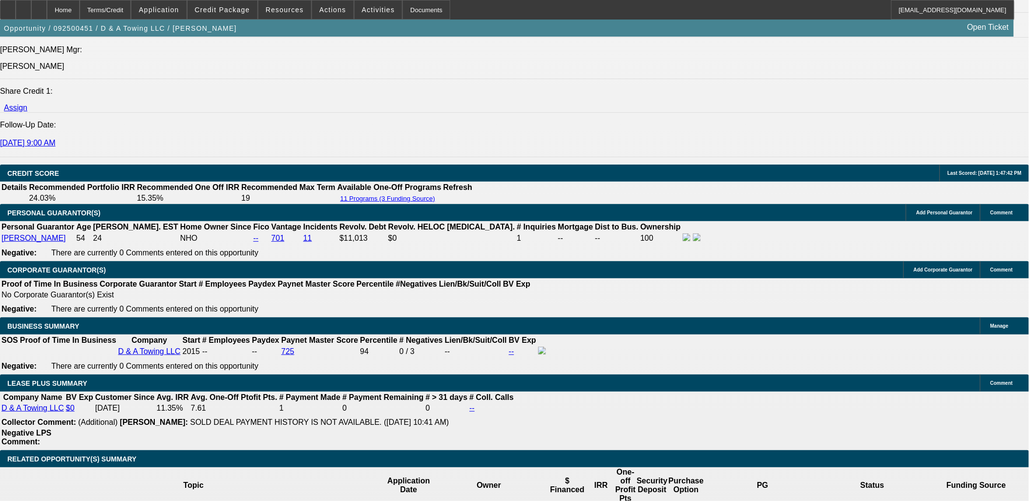
select select "0.15"
select select "16"
select select "0"
select select "3"
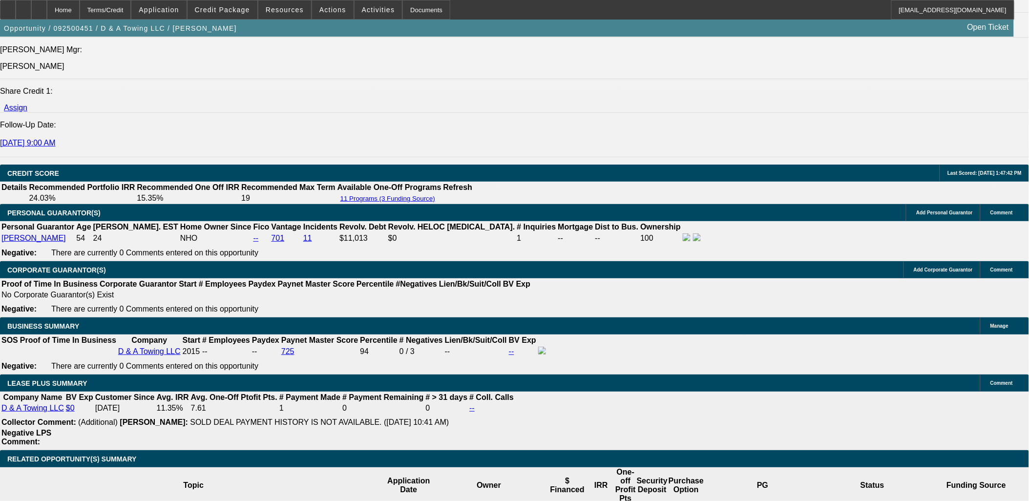
select select "0.1"
select select "4"
select select "0"
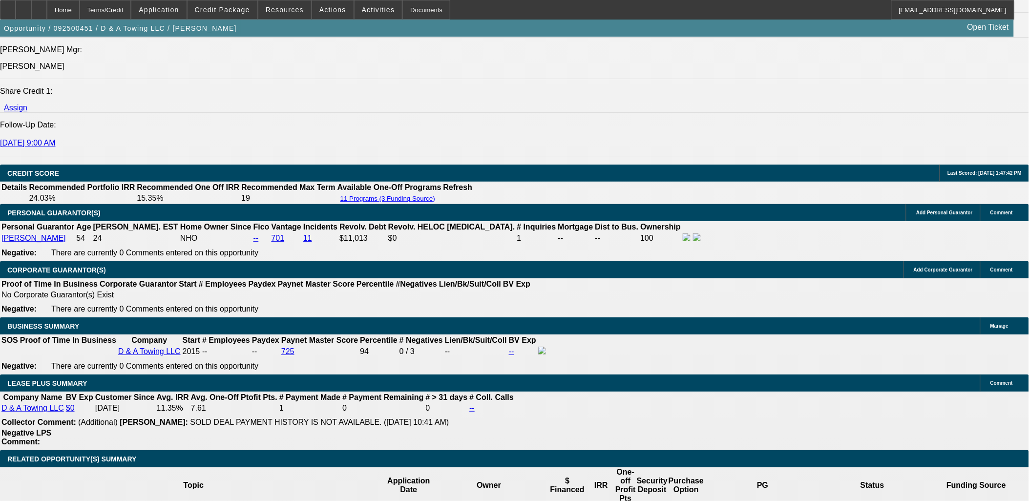
select select "3"
select select "0.1"
select select "4"
select select "0"
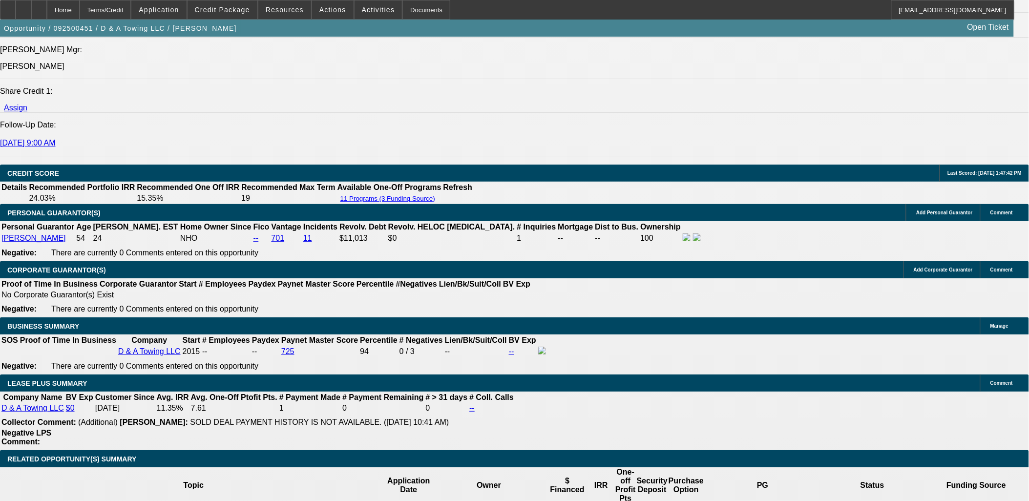
select select "3"
select select "0.2"
select select "17"
select select "0"
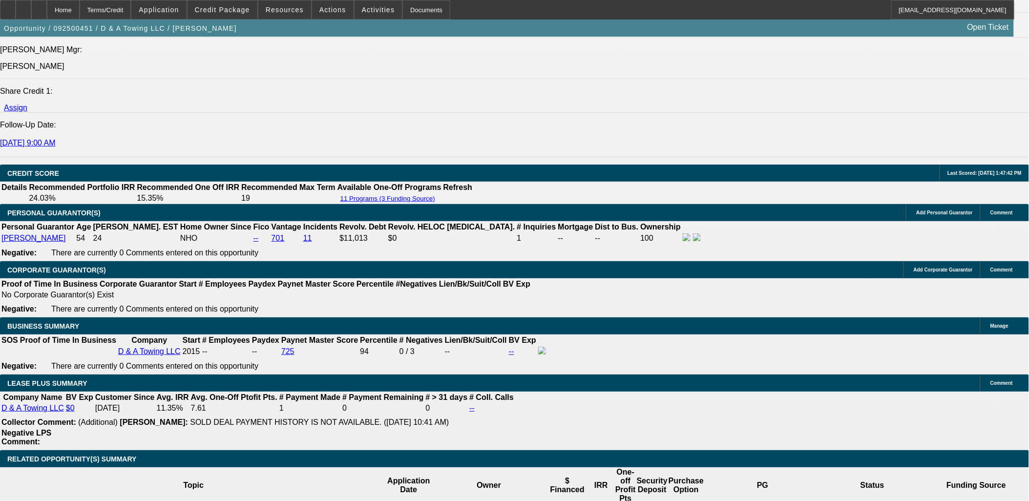
select select "3"
select select "0.1"
select select "4"
select select "0"
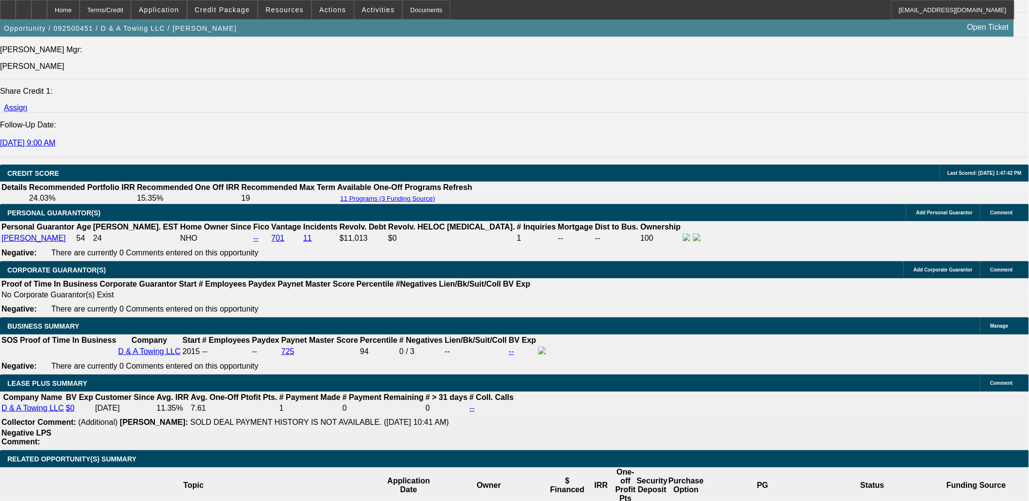
select select "3"
select select "0.1"
select select "4"
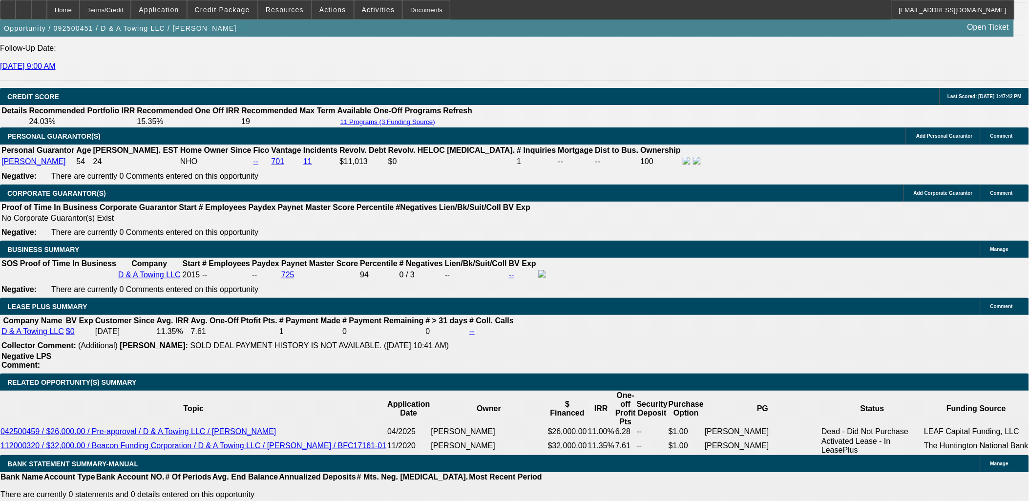
scroll to position [1358, 0]
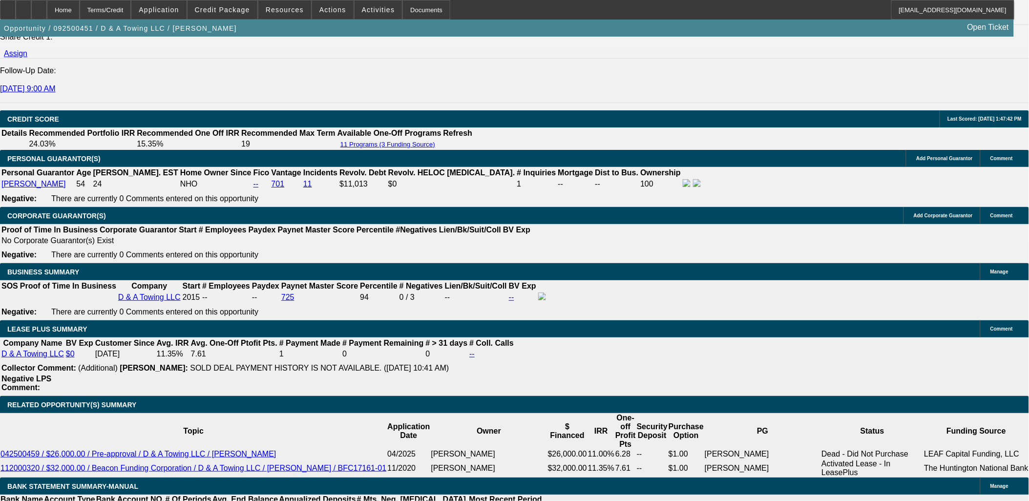
type input "UNKNOWN"
type input "18.1"
type input "$1,792.60"
type input "18.1"
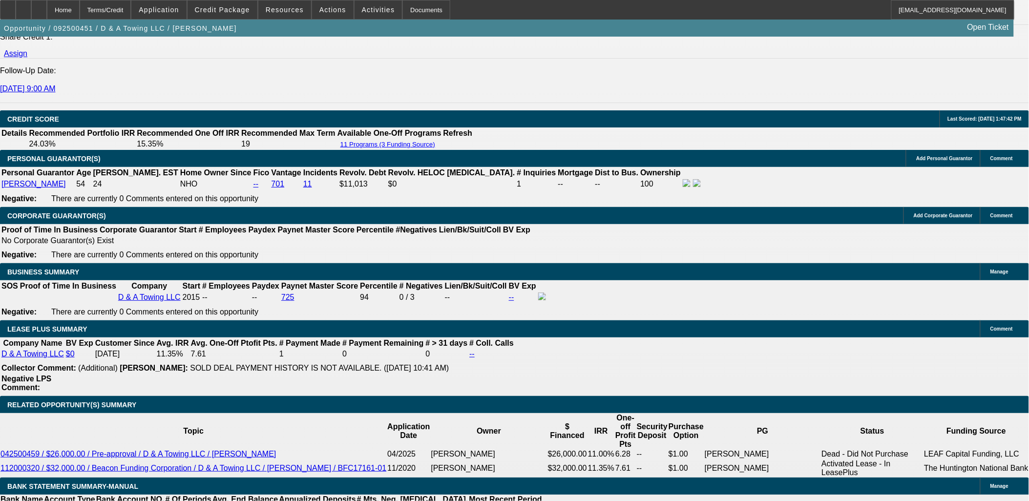
select select "0"
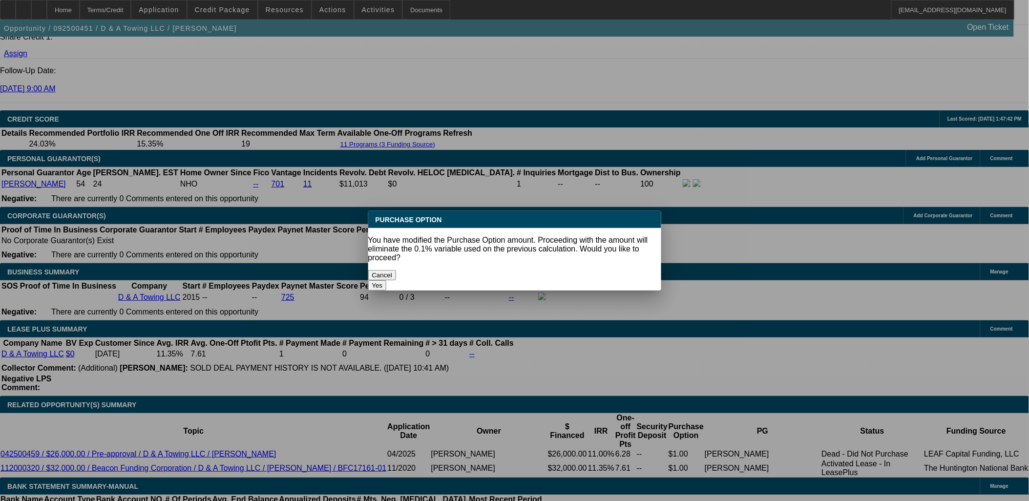
drag, startPoint x: 607, startPoint y: 267, endPoint x: 596, endPoint y: 269, distance: 12.0
click at [387, 280] on button "Yes" at bounding box center [377, 285] width 19 height 10
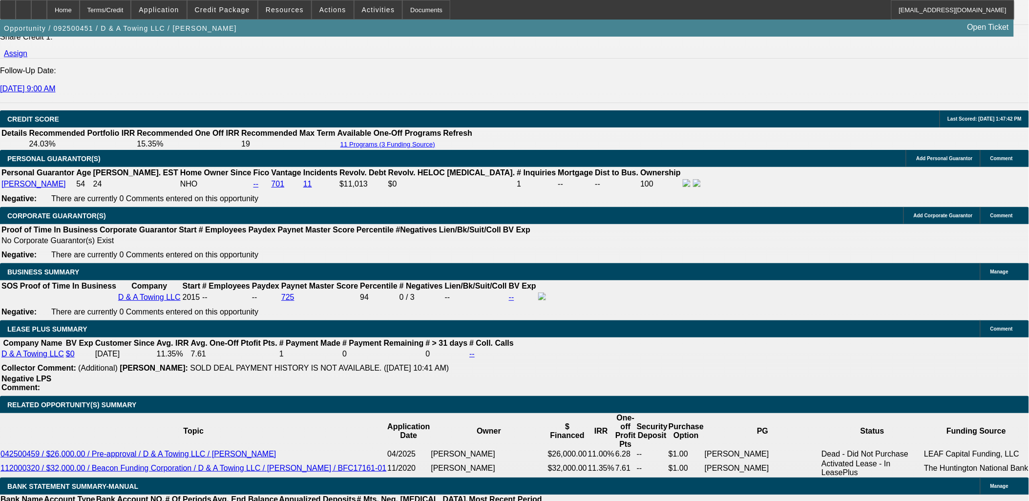
type input "$0.00"
select select "6"
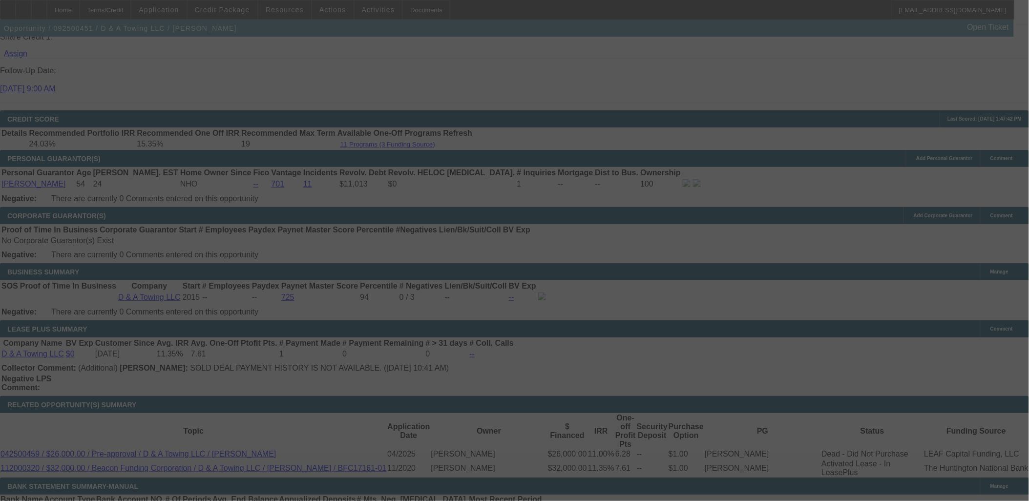
select select "0"
select select "3"
select select "0"
select select "6"
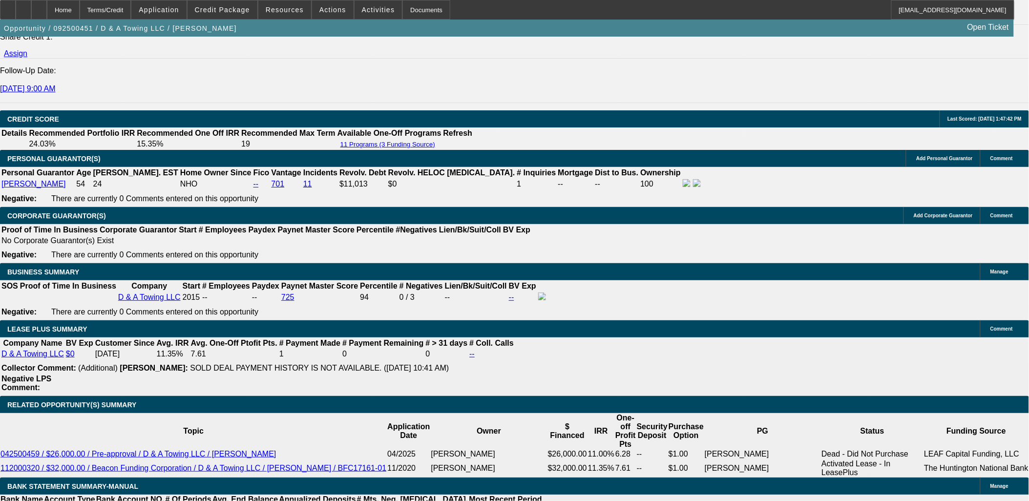
drag, startPoint x: 178, startPoint y: 306, endPoint x: 168, endPoint y: 306, distance: 9.3
type input "182.60"
type input "UNKNOWN"
type input "1822.60"
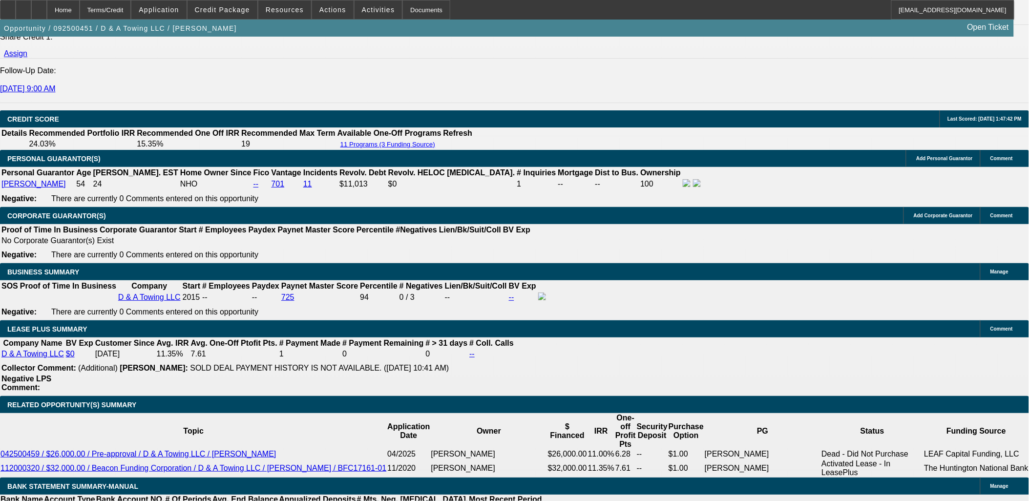
type input "19.5"
type input "$1,822.60"
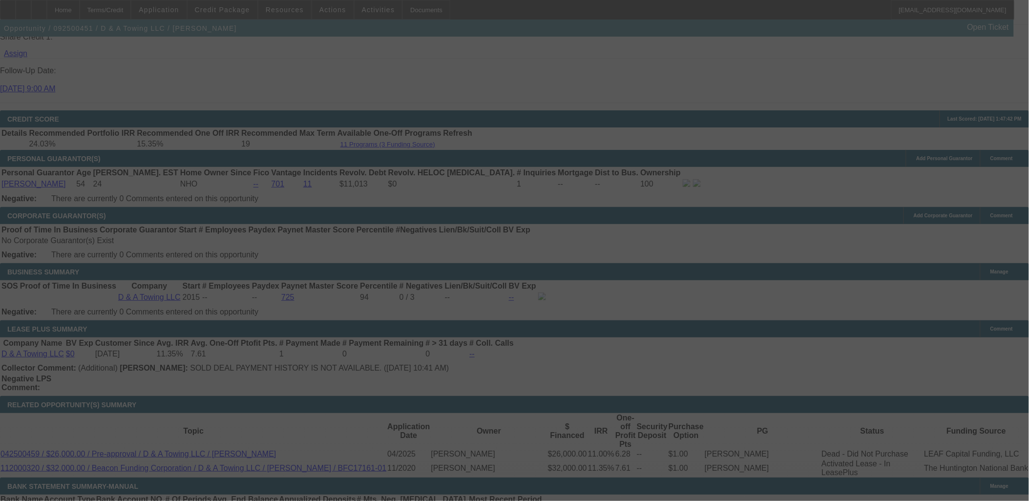
select select "0"
select select "3"
select select "0"
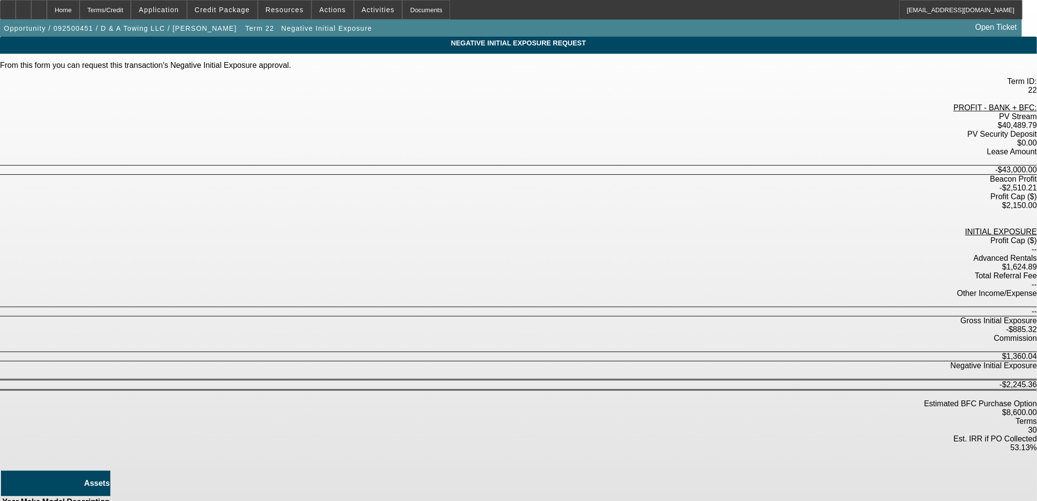
click at [713, 434] on div "Negative Initial Exposure Request From this form you can request this transacti…" at bounding box center [518, 329] width 1037 height 585
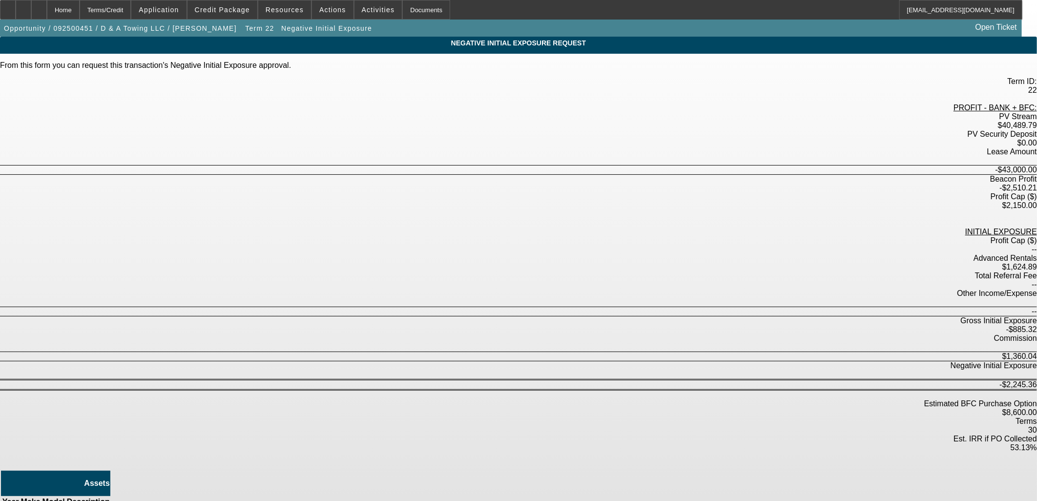
click at [278, 277] on div "Negative Initial Exposure Request From this form you can request this transacti…" at bounding box center [518, 329] width 1037 height 585
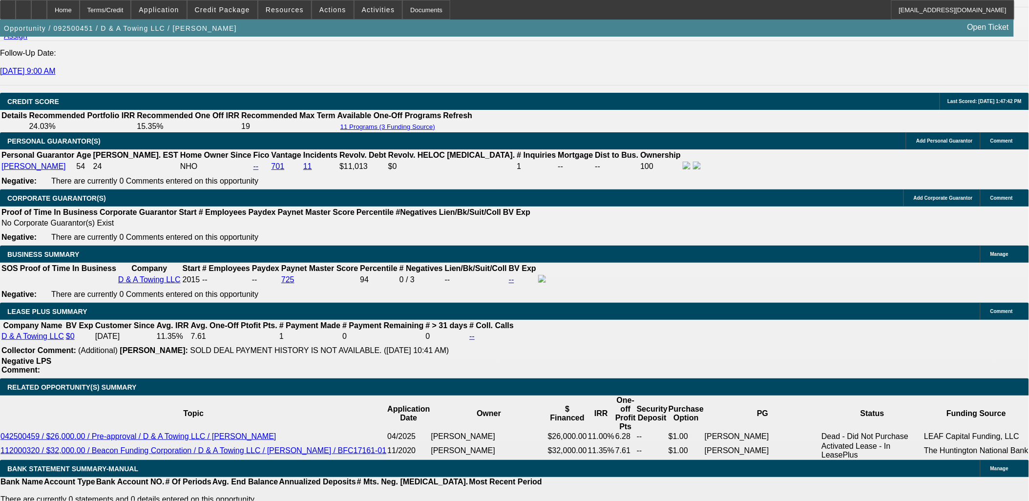
scroll to position [1358, 0]
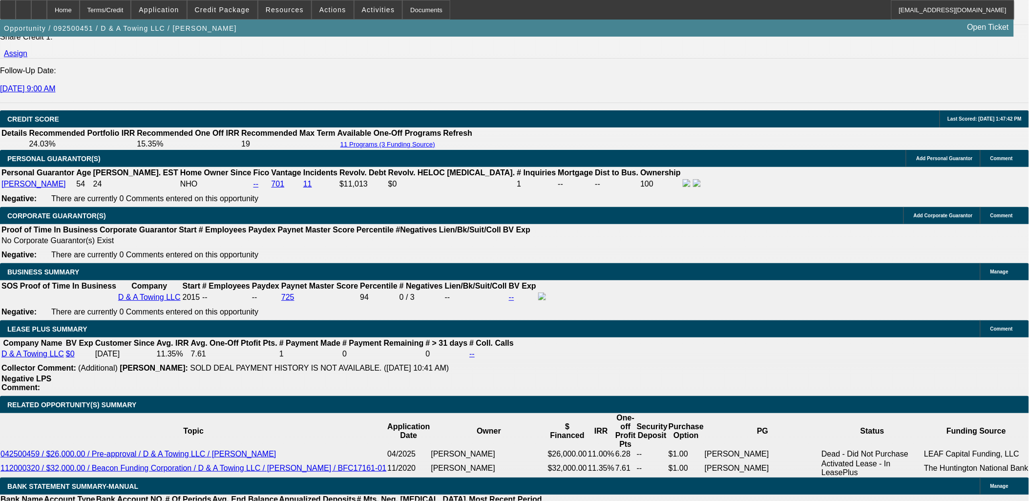
drag, startPoint x: 269, startPoint y: 51, endPoint x: 273, endPoint y: 69, distance: 19.0
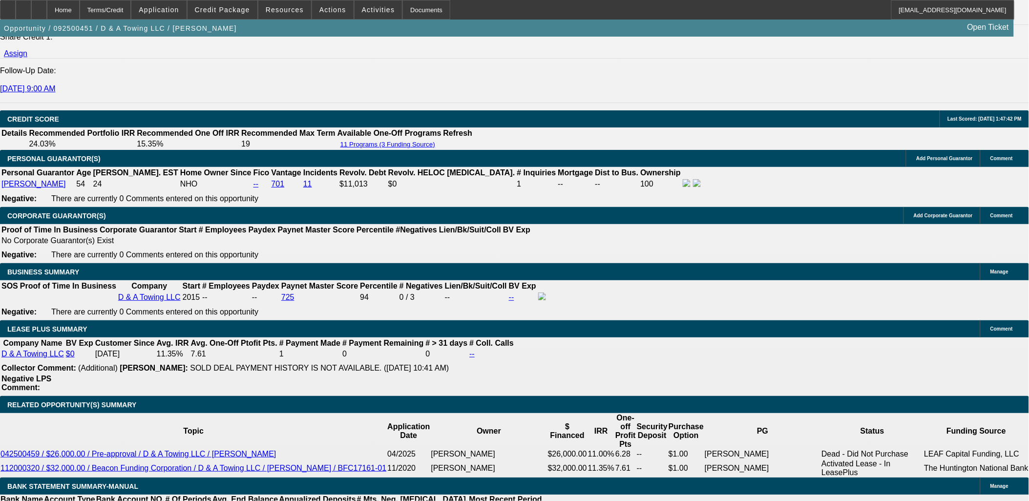
drag, startPoint x: 411, startPoint y: 185, endPoint x: 415, endPoint y: 167, distance: 17.6
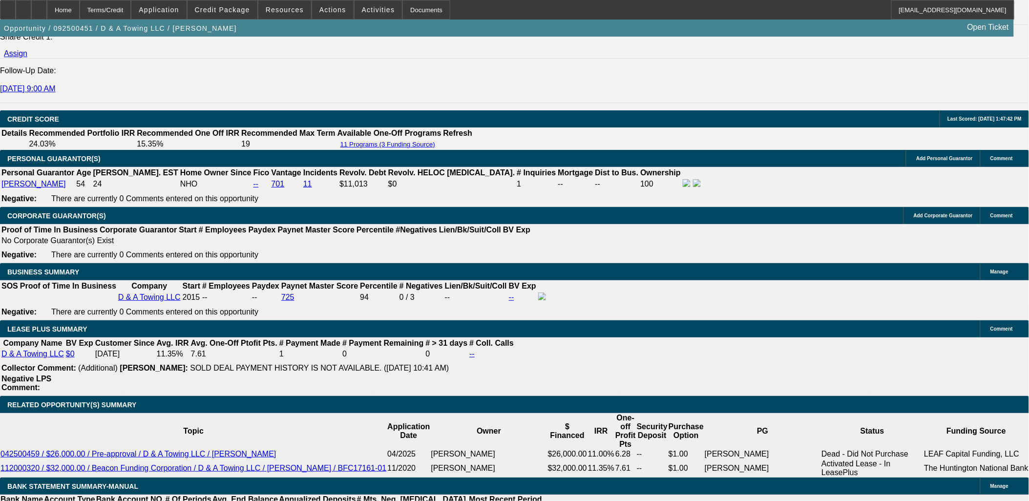
drag, startPoint x: 415, startPoint y: 167, endPoint x: 392, endPoint y: 47, distance: 122.9
drag, startPoint x: 445, startPoint y: 206, endPoint x: 443, endPoint y: 199, distance: 7.3
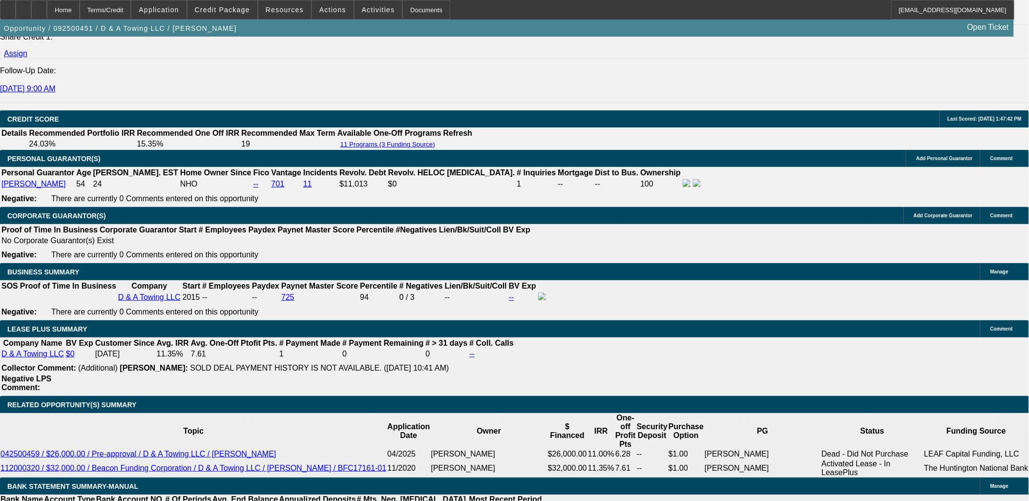
drag, startPoint x: 427, startPoint y: 309, endPoint x: 451, endPoint y: 313, distance: 23.7
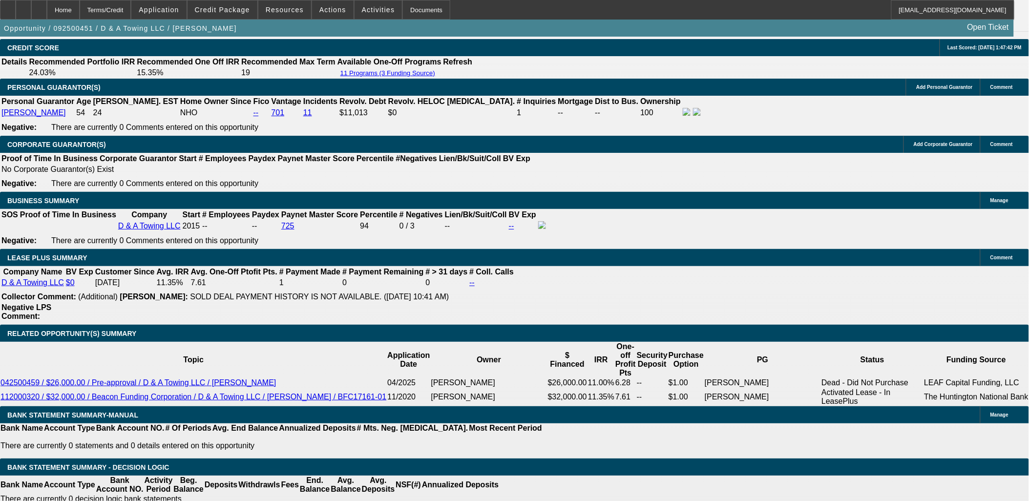
scroll to position [1412, 0]
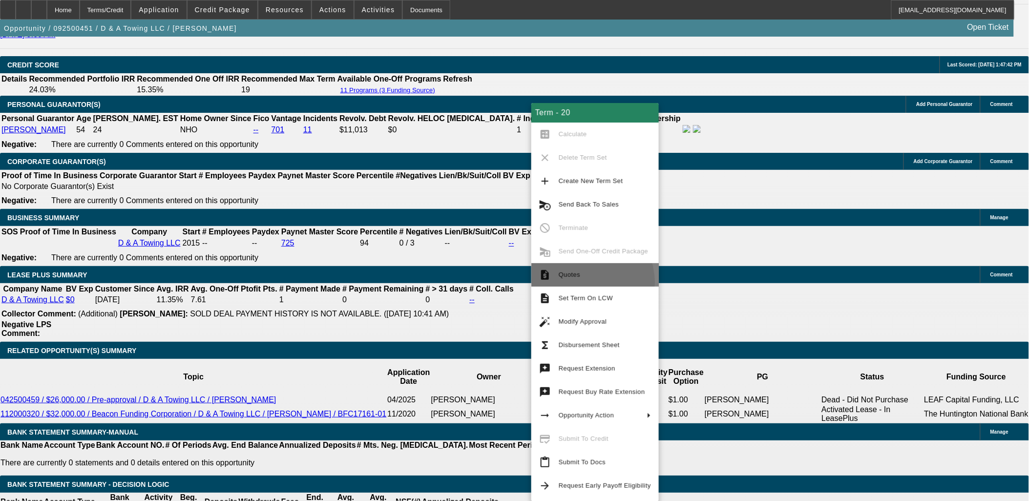
click at [578, 282] on button "request_quote Quotes" at bounding box center [594, 274] width 127 height 23
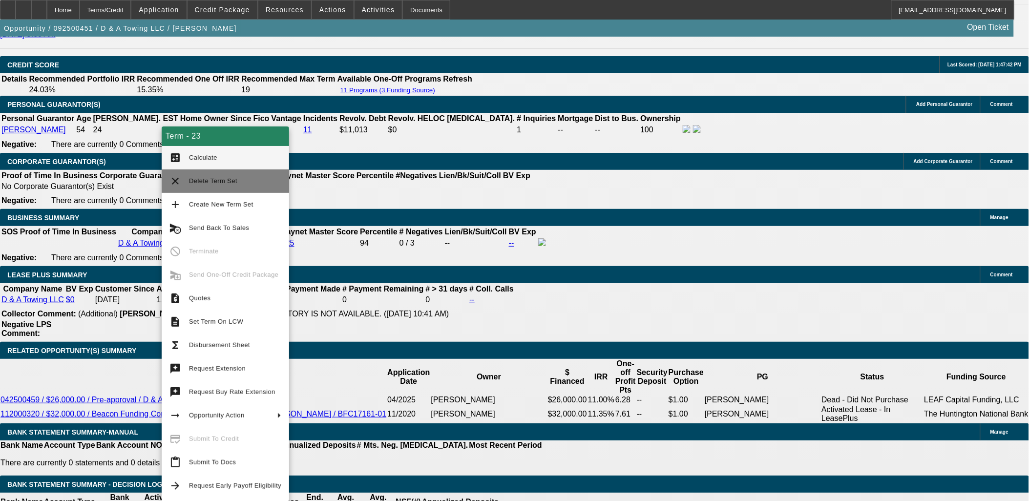
click at [192, 186] on span "Delete Term Set" at bounding box center [235, 181] width 92 height 12
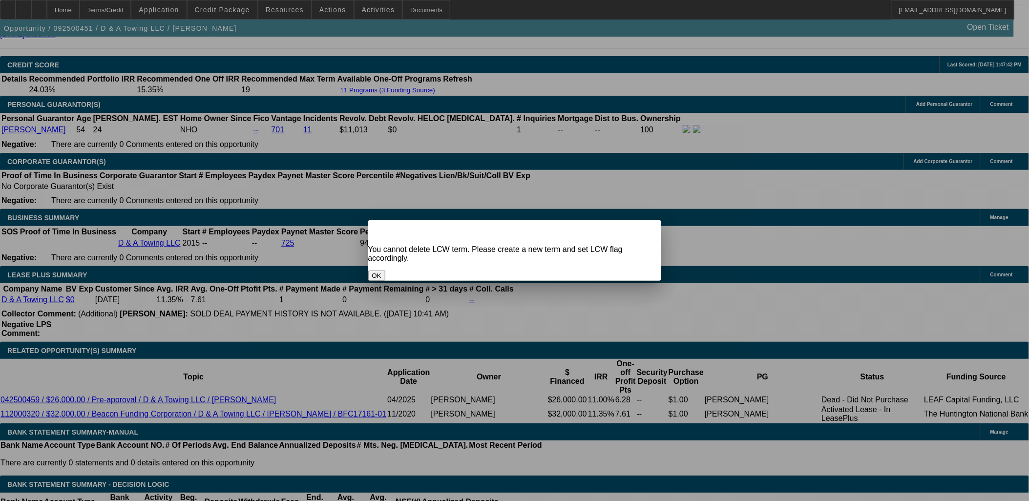
scroll to position [0, 0]
click at [385, 270] on button "OK" at bounding box center [376, 275] width 17 height 10
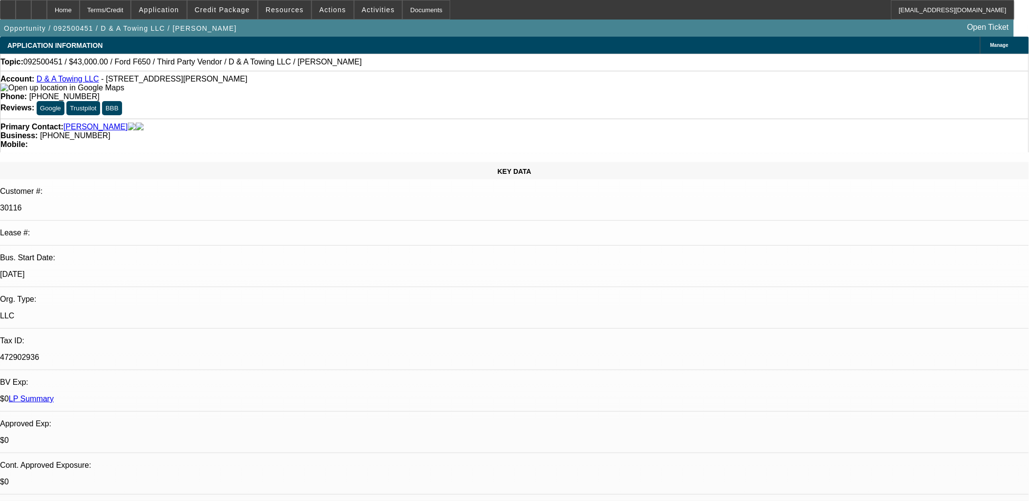
scroll to position [1412, 0]
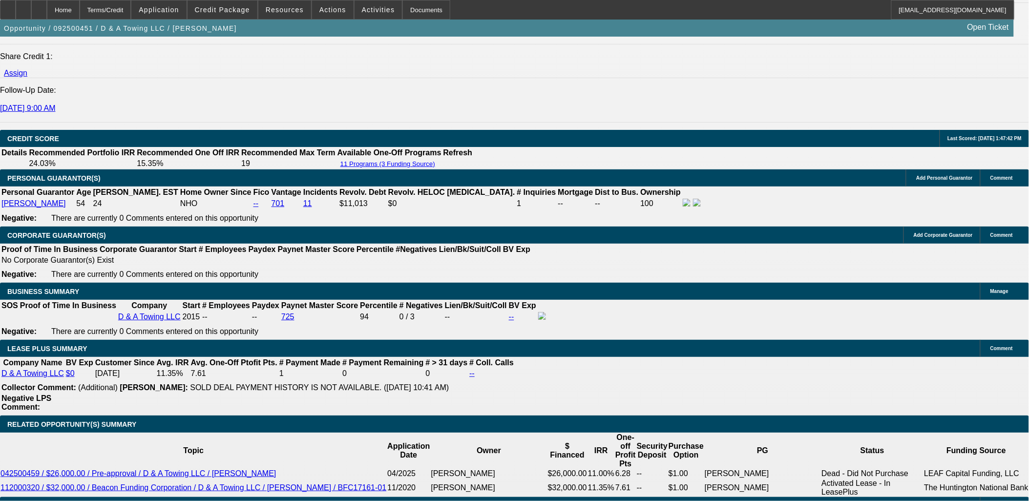
scroll to position [1358, 0]
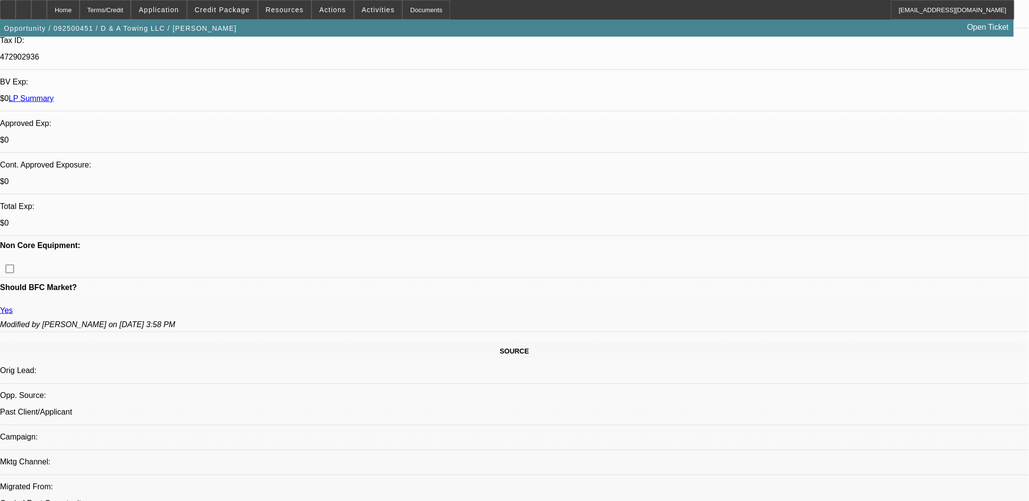
scroll to position [327, 0]
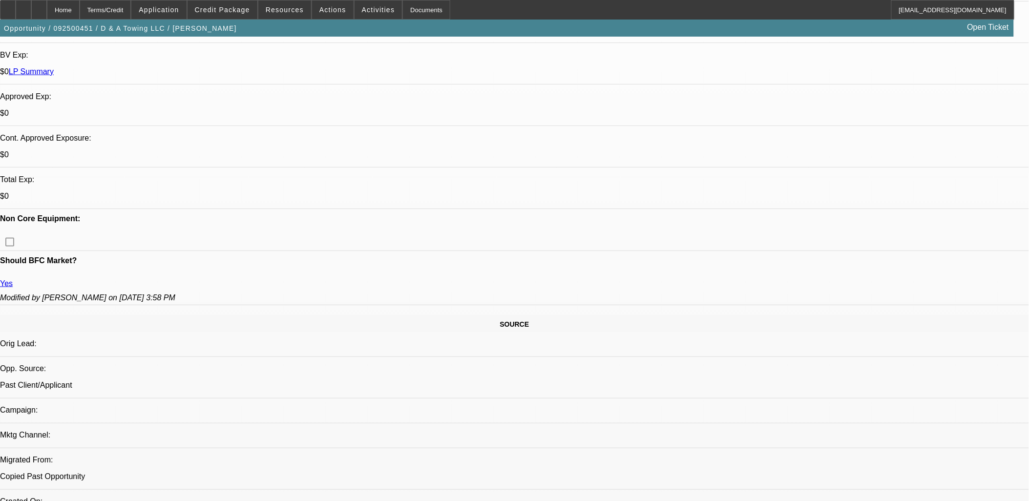
drag, startPoint x: 289, startPoint y: 375, endPoint x: 7, endPoint y: 212, distance: 326.3
drag, startPoint x: 7, startPoint y: 212, endPoint x: 666, endPoint y: 438, distance: 697.3
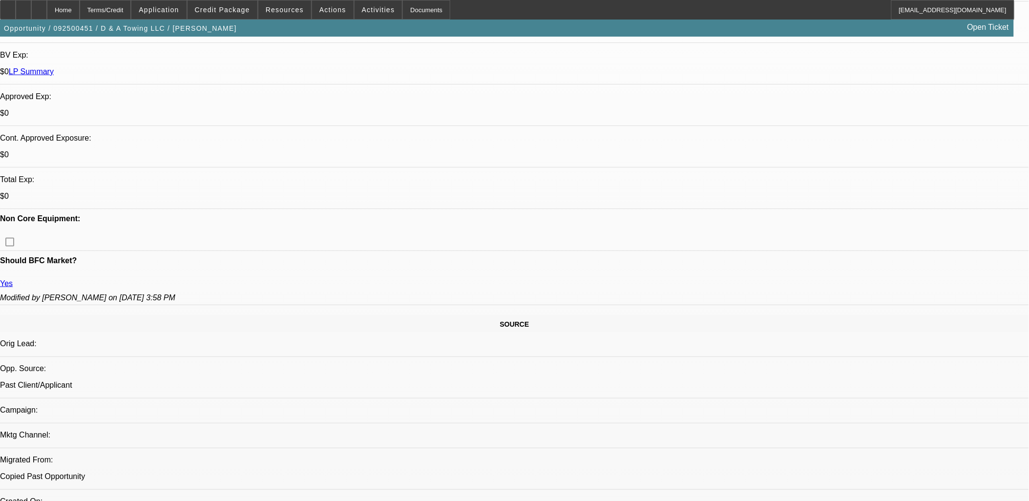
drag, startPoint x: 276, startPoint y: 309, endPoint x: 10, endPoint y: 211, distance: 283.4
drag, startPoint x: 10, startPoint y: 211, endPoint x: 676, endPoint y: 435, distance: 702.5
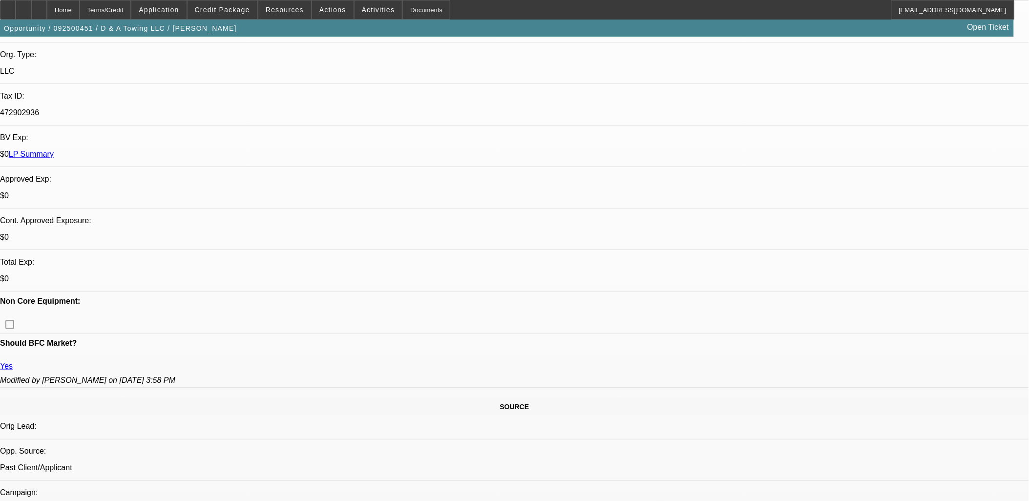
scroll to position [325, 0]
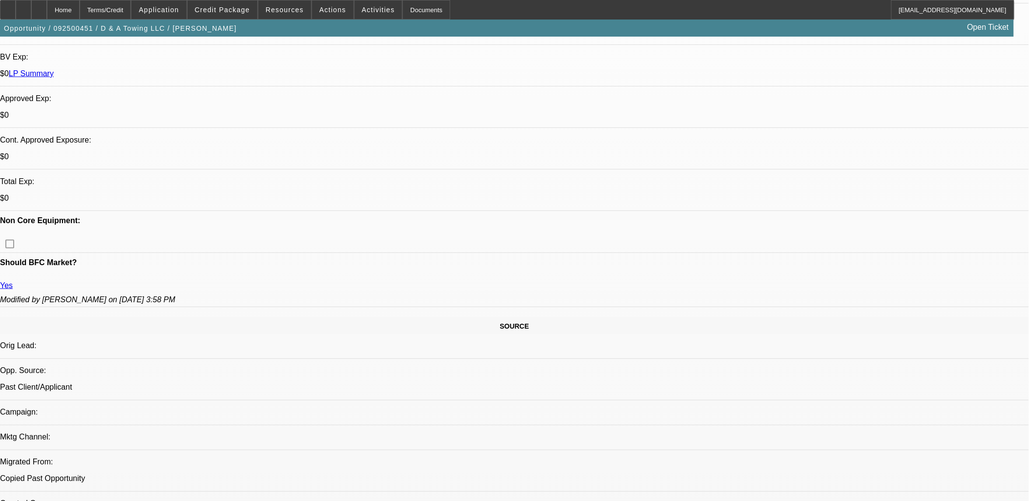
drag, startPoint x: 755, startPoint y: 147, endPoint x: 719, endPoint y: 157, distance: 36.9
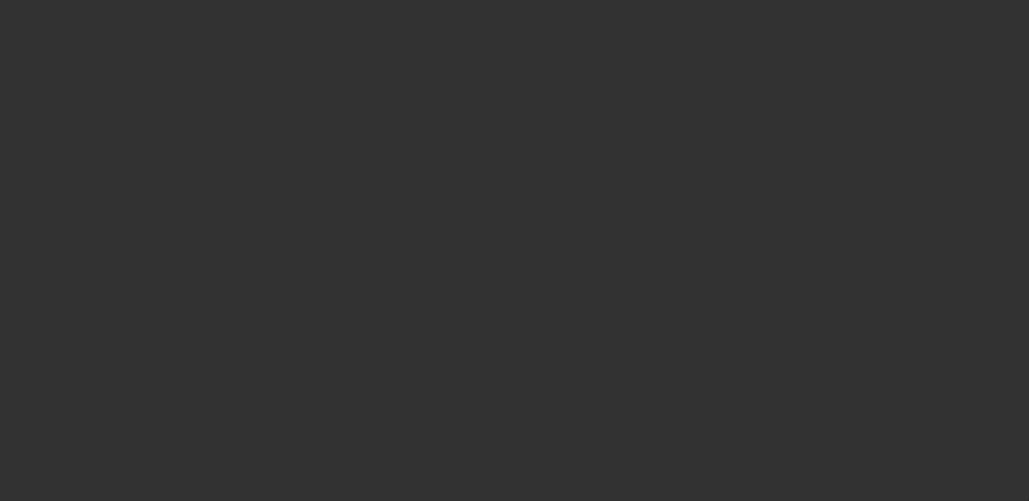
select select "0"
select select "2"
select select "0"
select select "6"
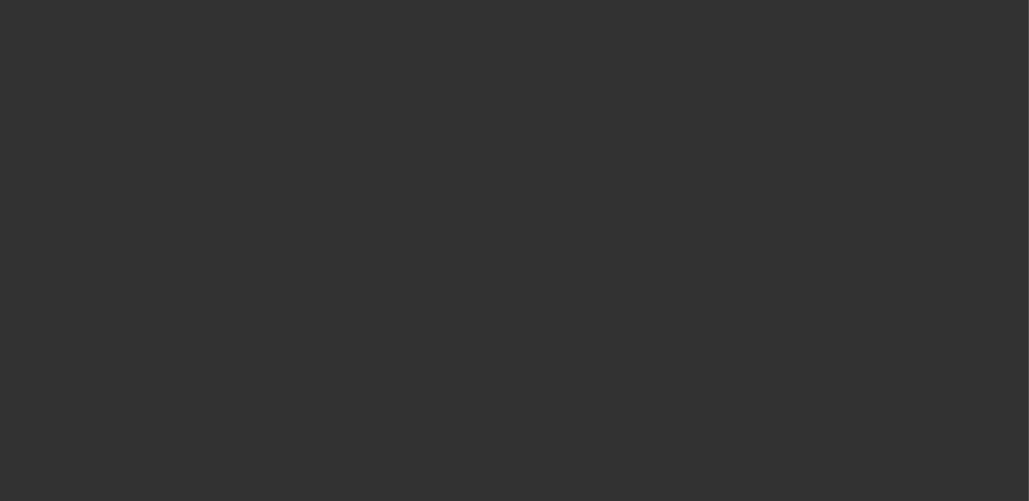
select select "0"
select select "2"
select select "0"
select select "6"
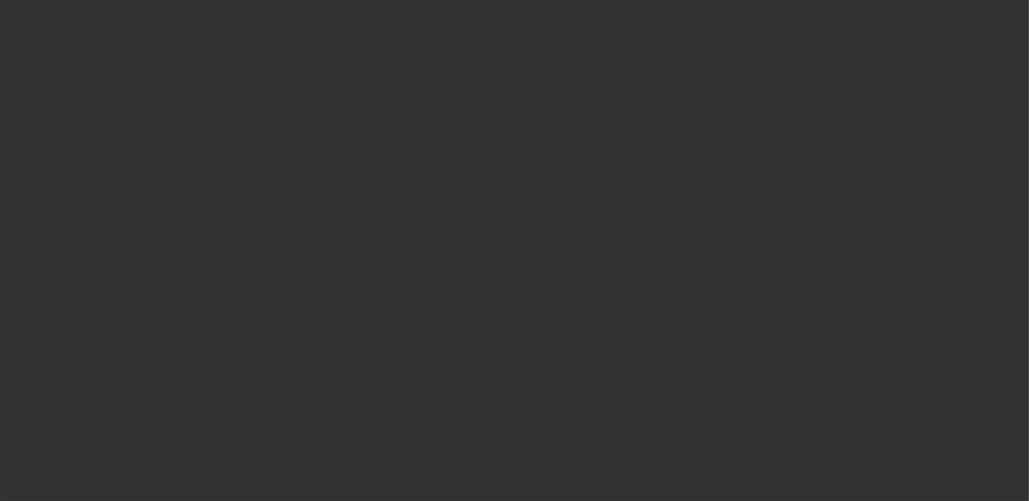
select select "0"
select select "2"
select select "0"
select select "6"
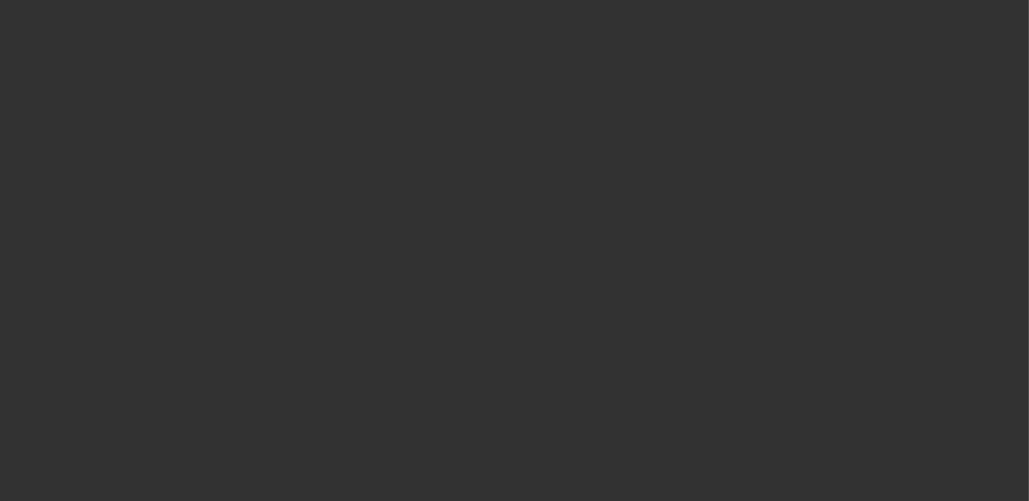
select select "0"
select select "2"
select select "0"
select select "6"
